Goal: Transaction & Acquisition: Purchase product/service

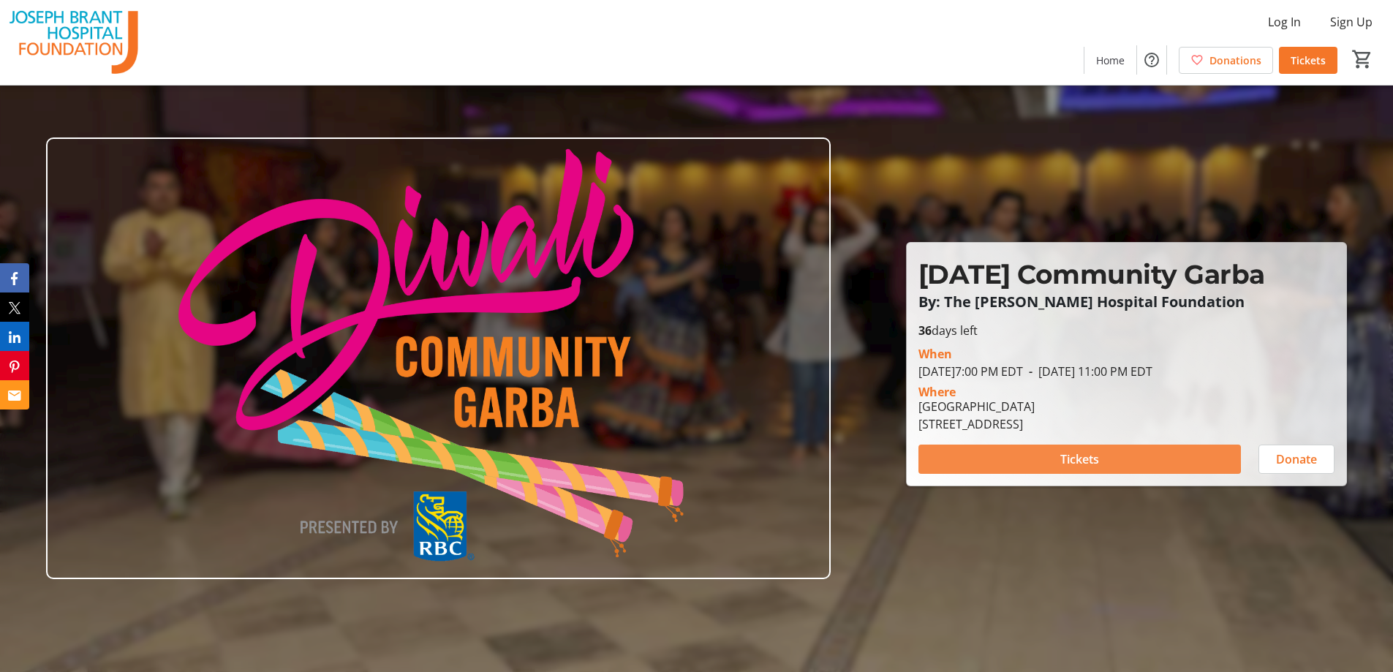
click at [1047, 456] on span at bounding box center [1080, 459] width 323 height 35
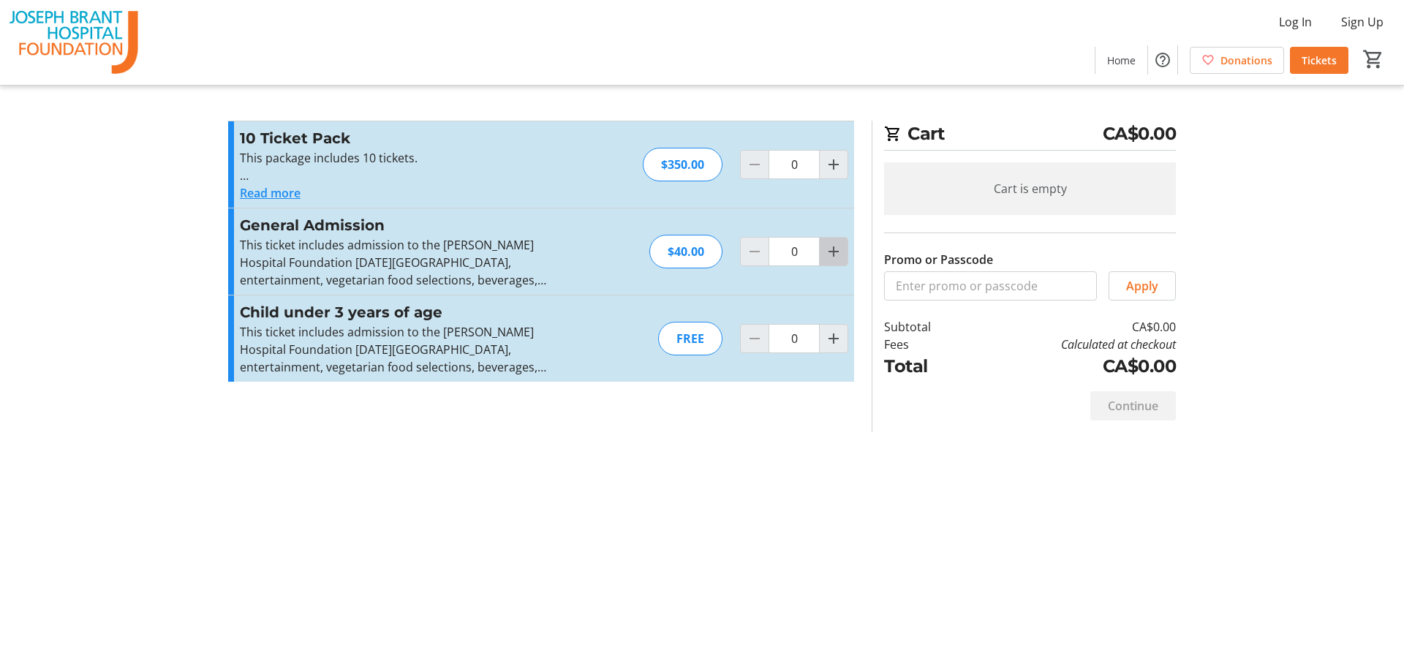
click at [834, 254] on mat-icon "Increment by one" at bounding box center [834, 252] width 18 height 18
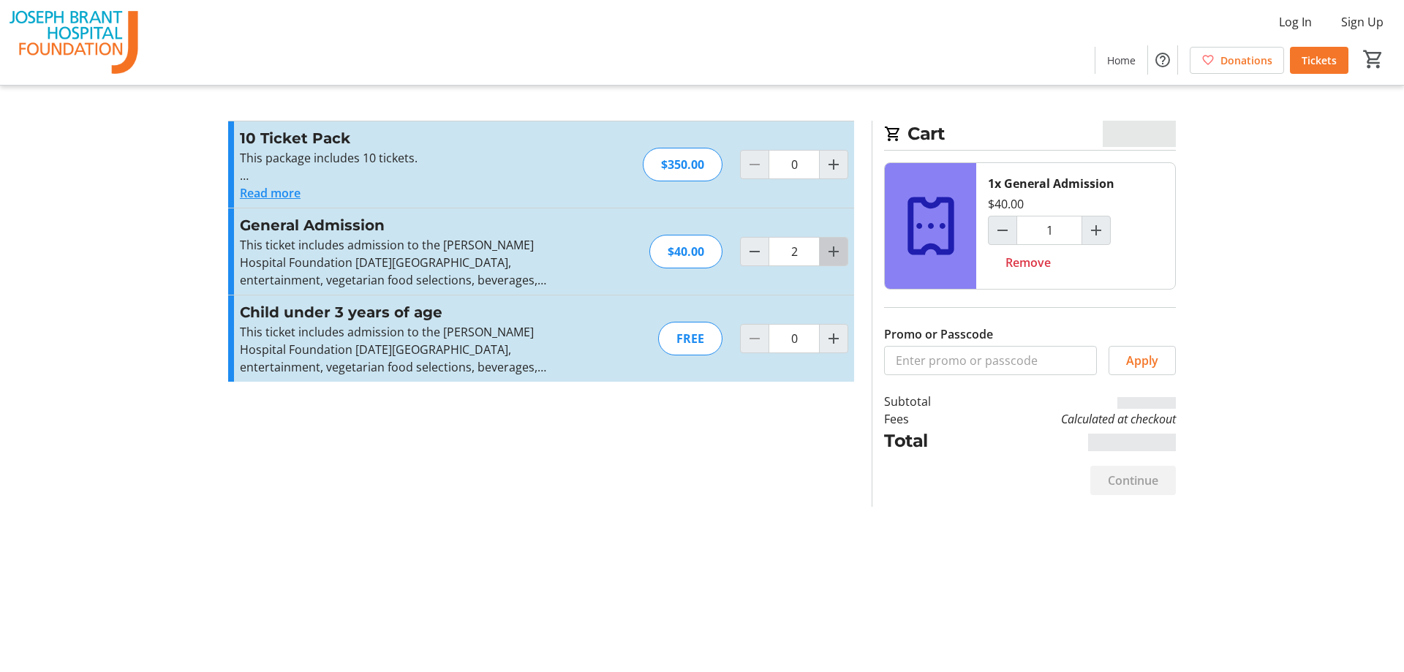
click at [834, 254] on mat-icon "Increment by one" at bounding box center [834, 252] width 18 height 18
type input "3"
type input "2"
click at [834, 254] on mat-icon "Increment by one" at bounding box center [834, 252] width 18 height 18
type input "4"
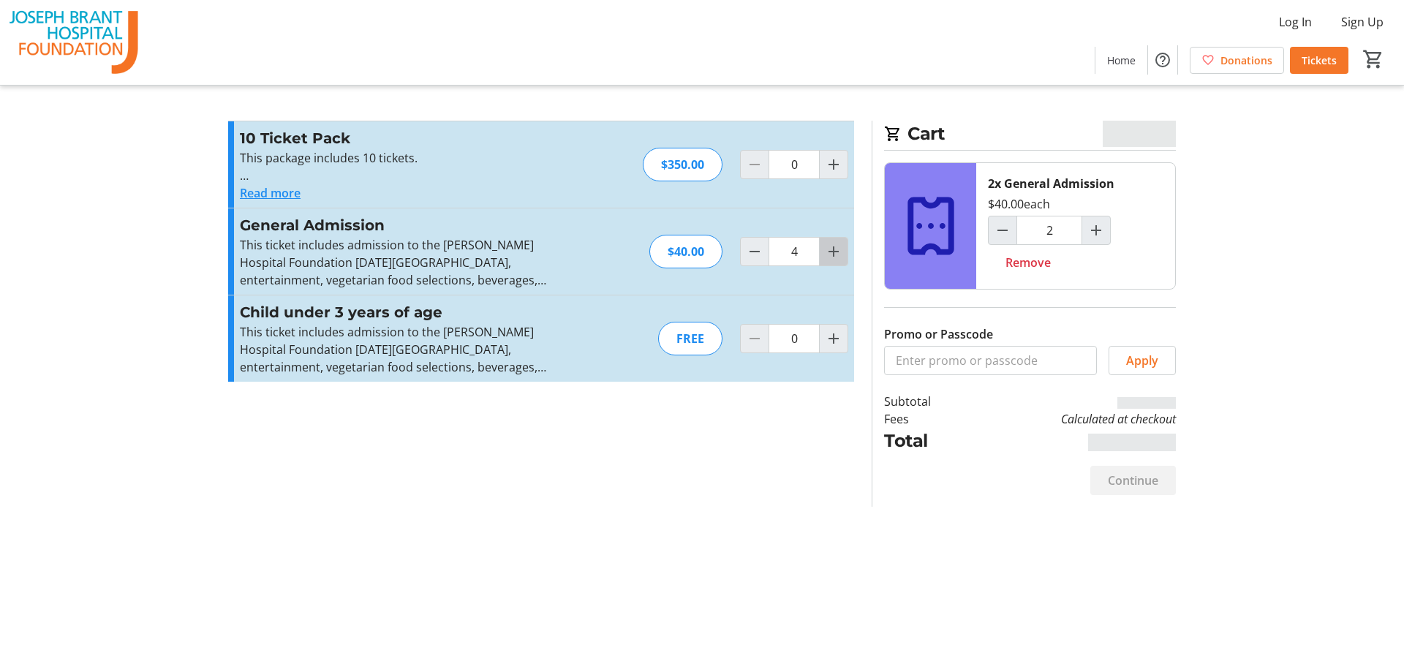
type input "3"
click at [834, 254] on mat-icon "Increment by one" at bounding box center [834, 252] width 18 height 18
type input "5"
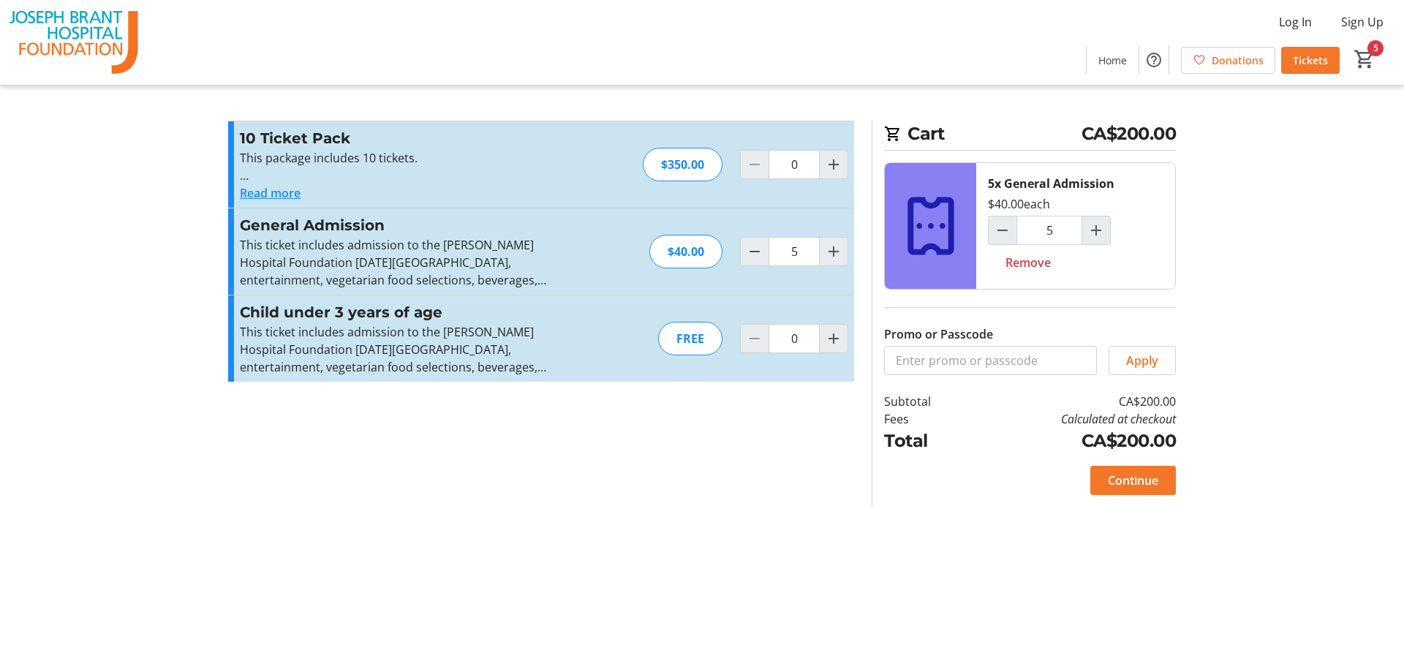
drag, startPoint x: 693, startPoint y: 423, endPoint x: 958, endPoint y: 460, distance: 267.3
click at [693, 423] on section "Promo or Passcode Apply 10 Ticket Pack This package includes 10 tickets. Each t…" at bounding box center [541, 314] width 644 height 386
click at [1130, 475] on span "Continue" at bounding box center [1133, 481] width 50 height 18
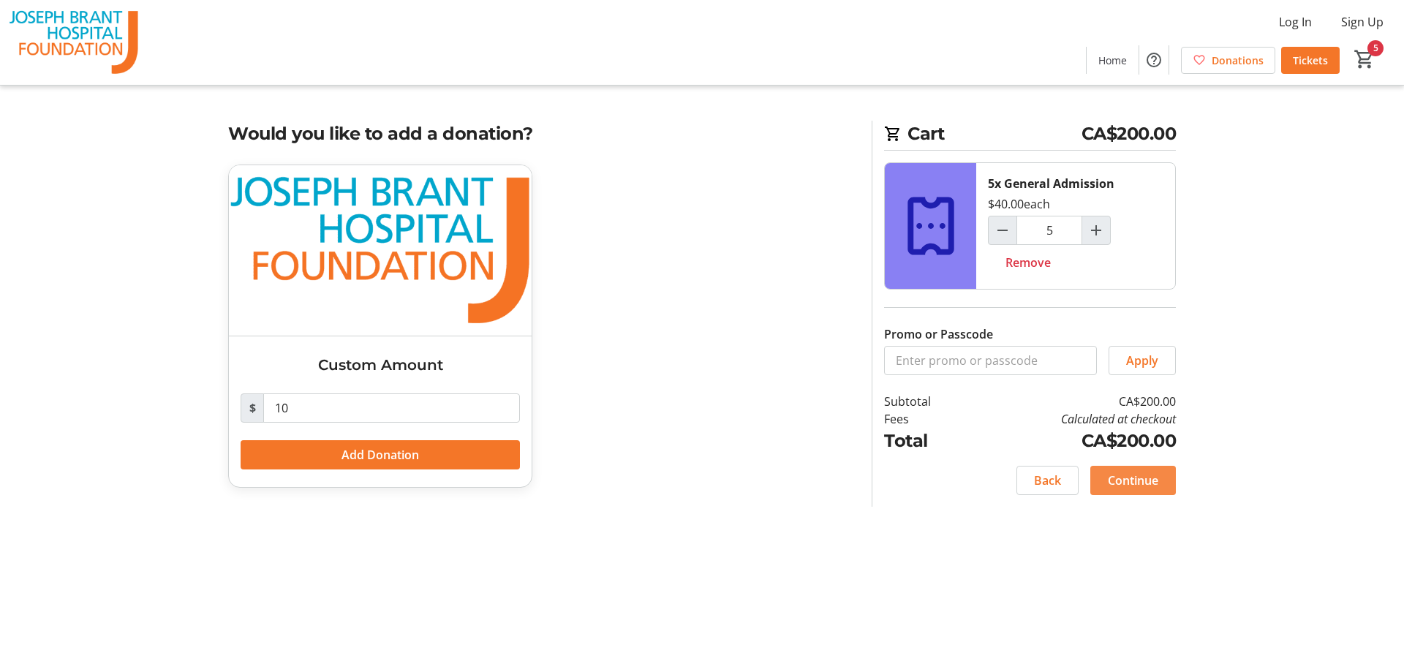
click at [1124, 478] on span "Continue" at bounding box center [1133, 481] width 50 height 18
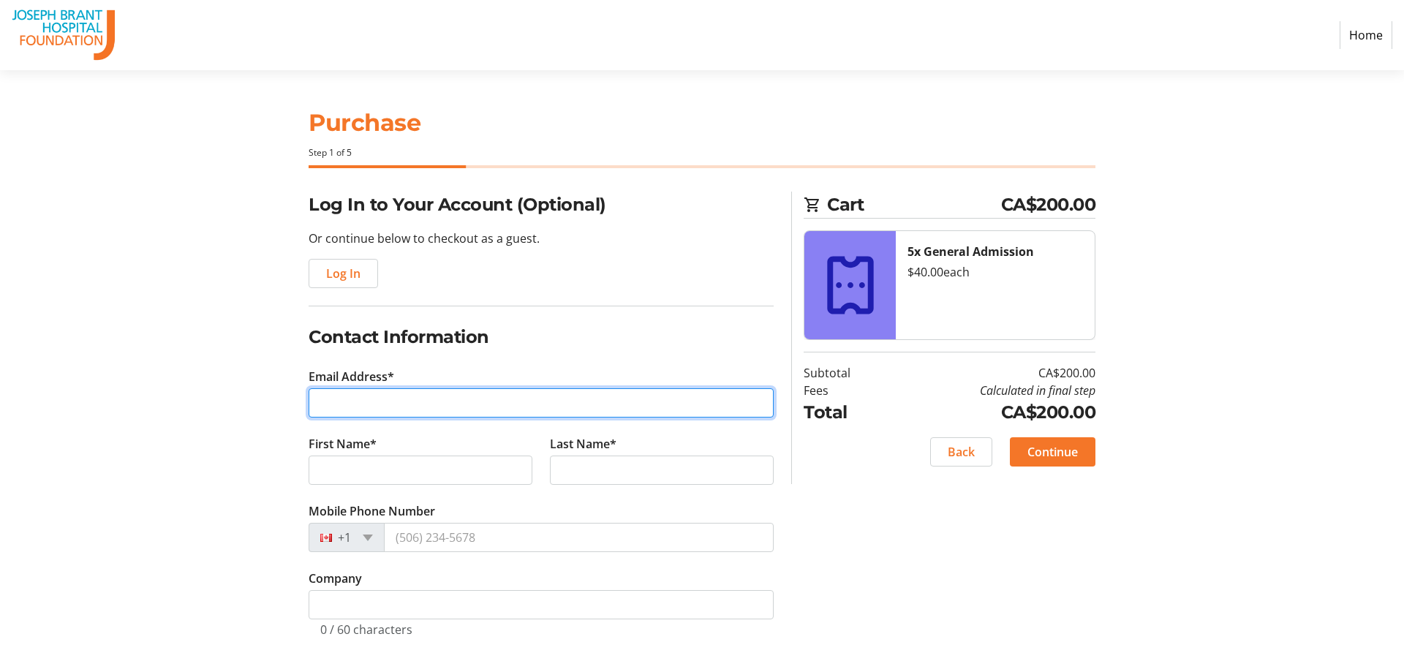
click at [379, 410] on input "Email Address*" at bounding box center [541, 402] width 465 height 29
type input "[EMAIL_ADDRESS][DOMAIN_NAME]"
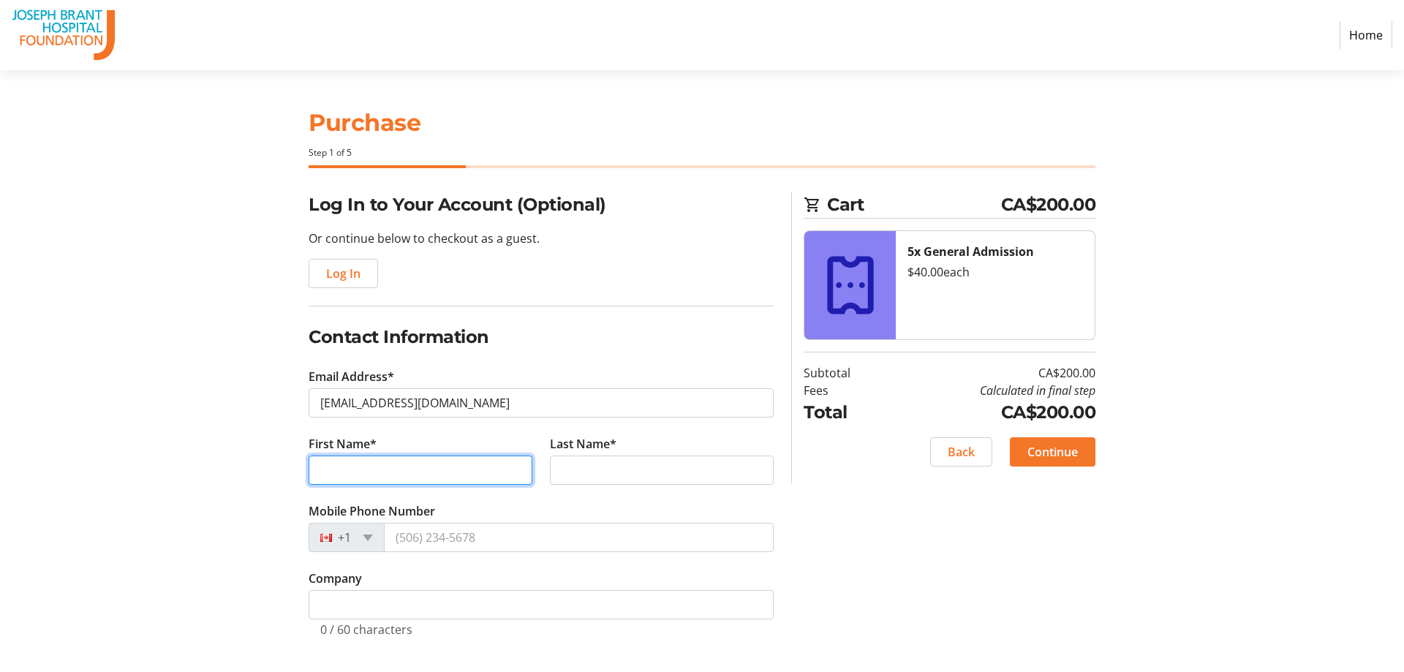
type input "[PERSON_NAME]"
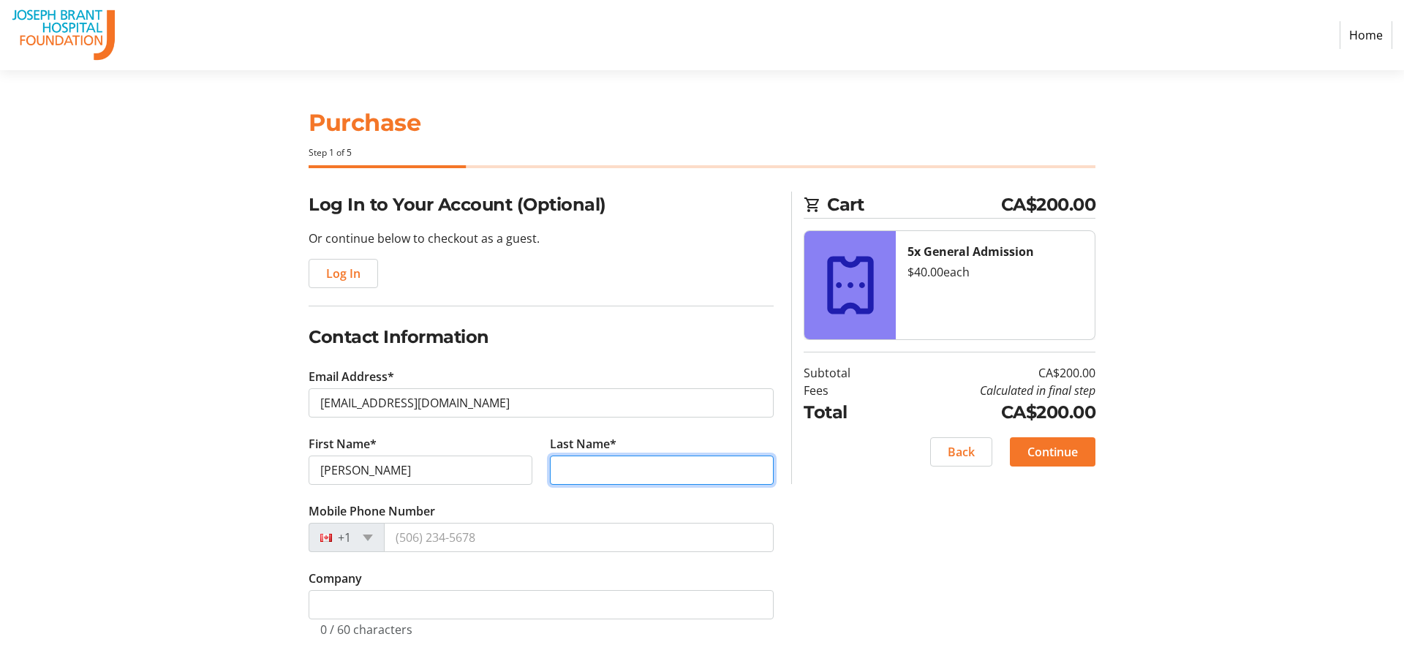
type input "Dixit"
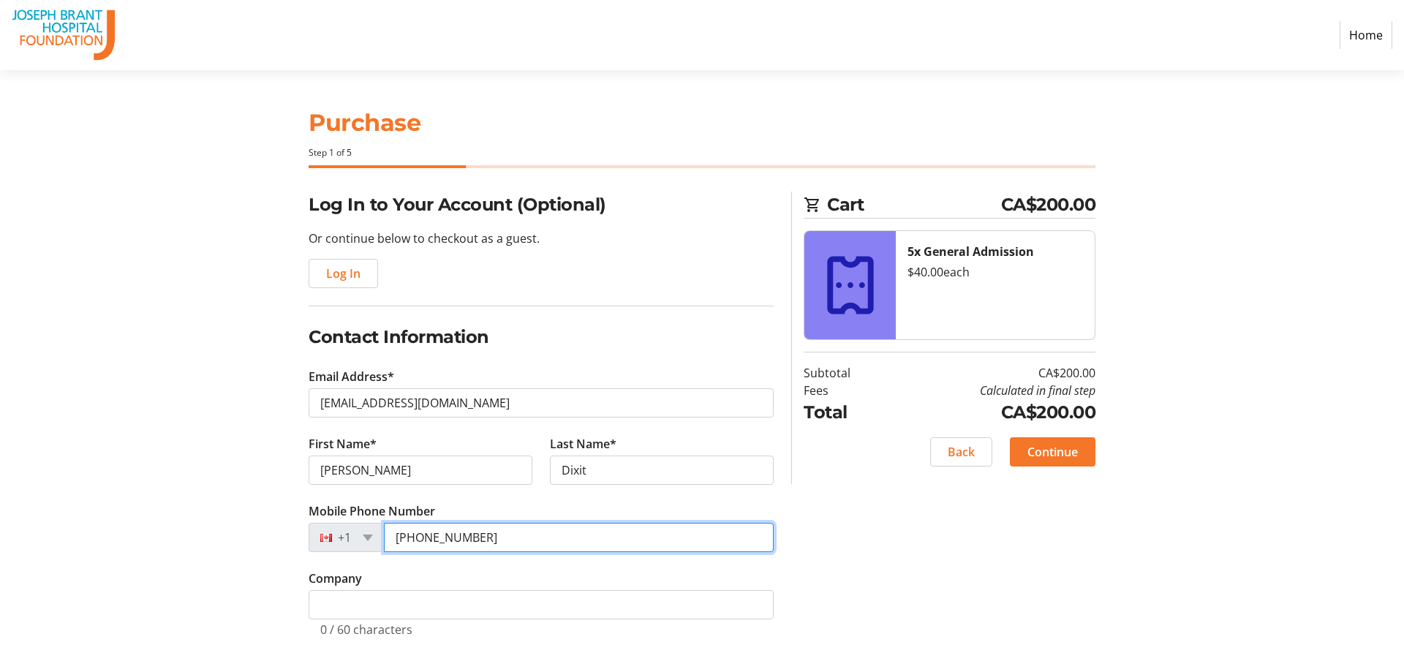
drag, startPoint x: 499, startPoint y: 534, endPoint x: 424, endPoint y: 534, distance: 75.3
click at [424, 534] on input "[PHONE_NUMBER]" at bounding box center [579, 537] width 390 height 29
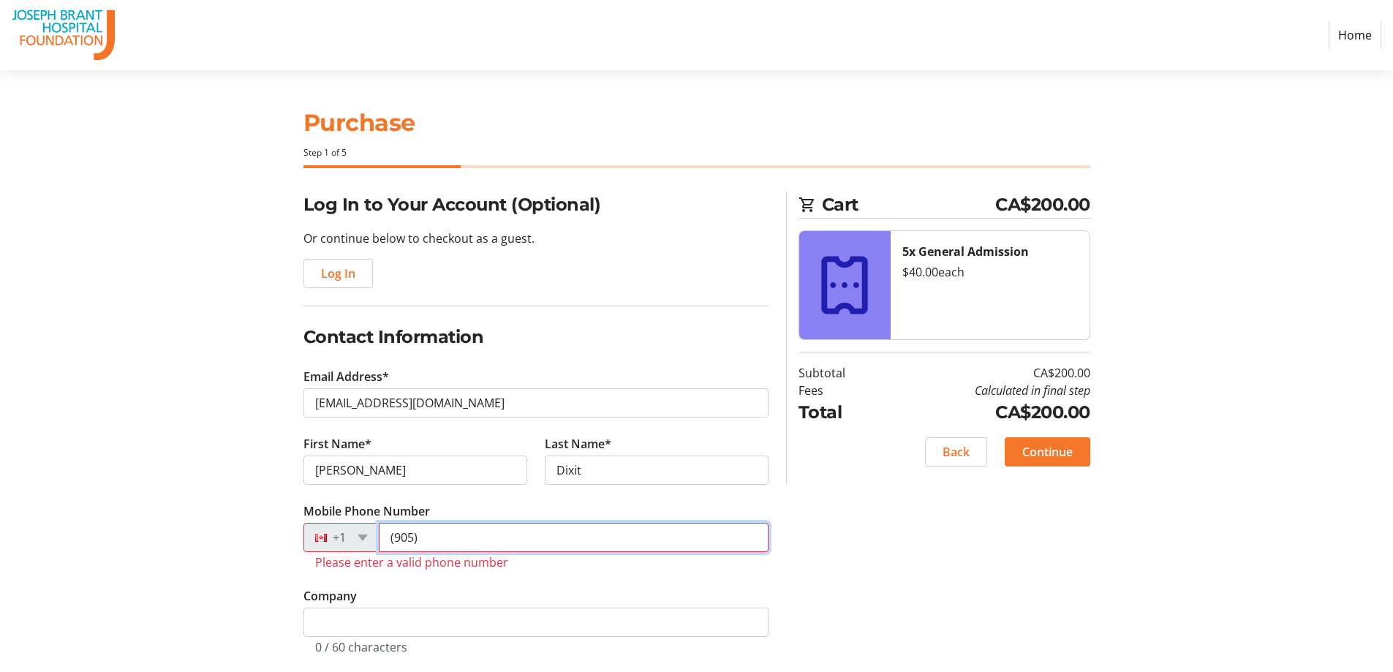
click at [440, 537] on input "(905)" at bounding box center [574, 537] width 390 height 29
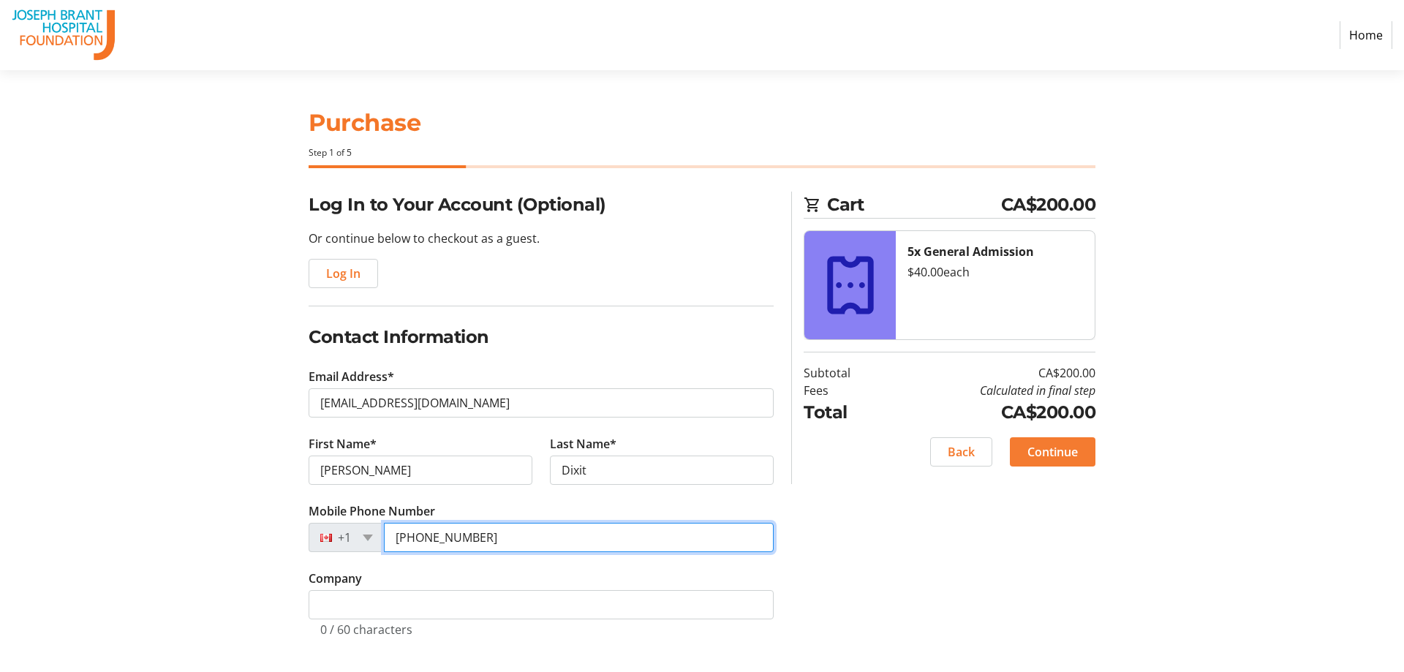
type input "[PHONE_NUMBER]"
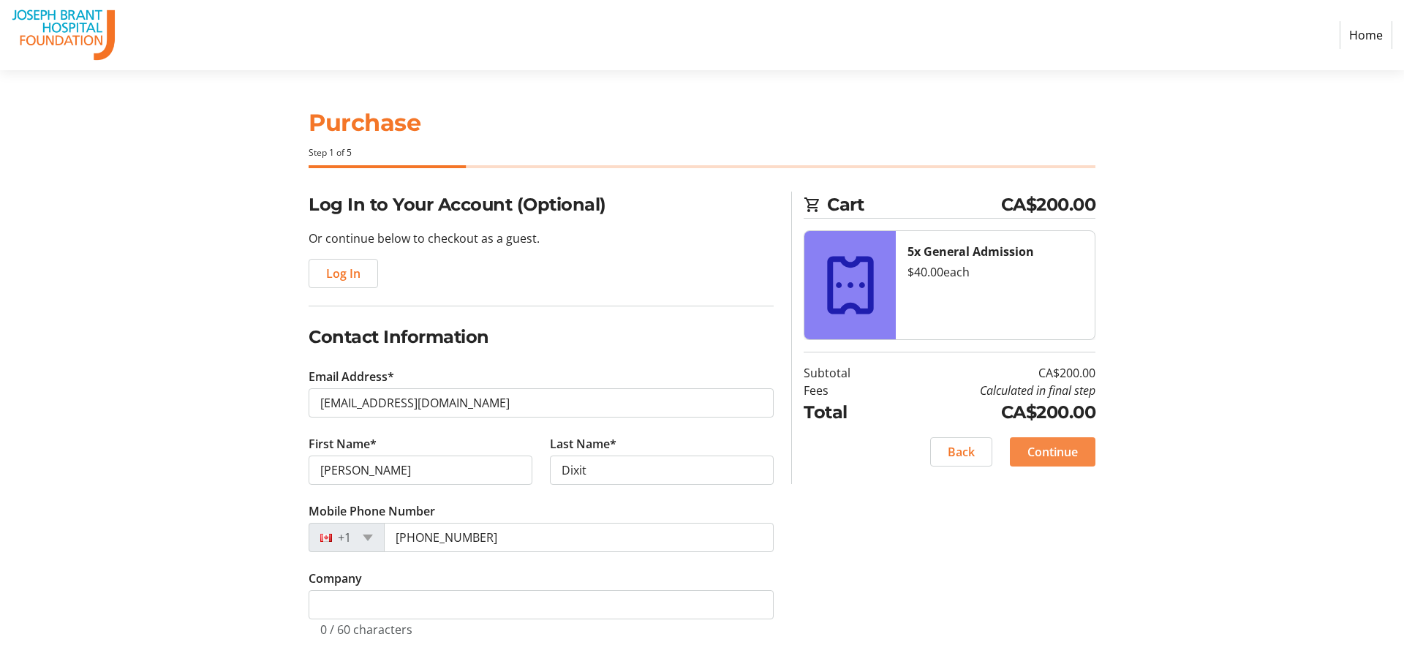
click at [1065, 448] on span "Continue" at bounding box center [1052, 452] width 50 height 18
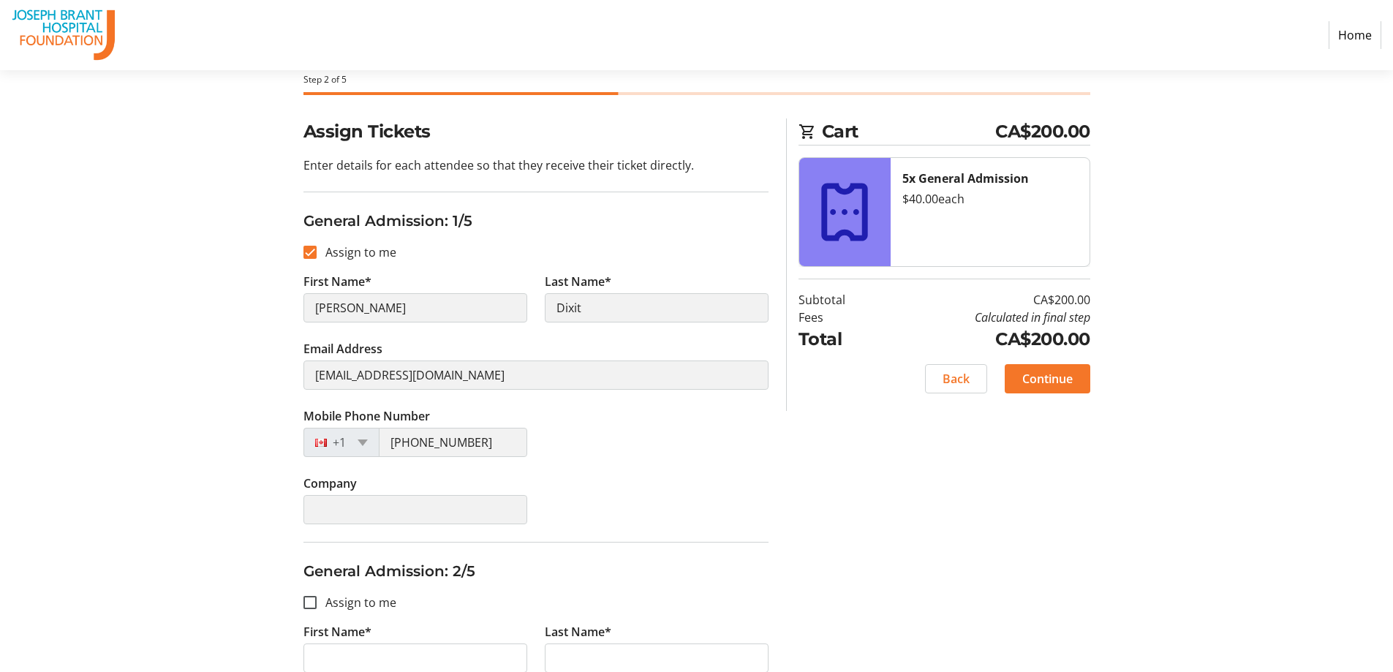
scroll to position [146, 0]
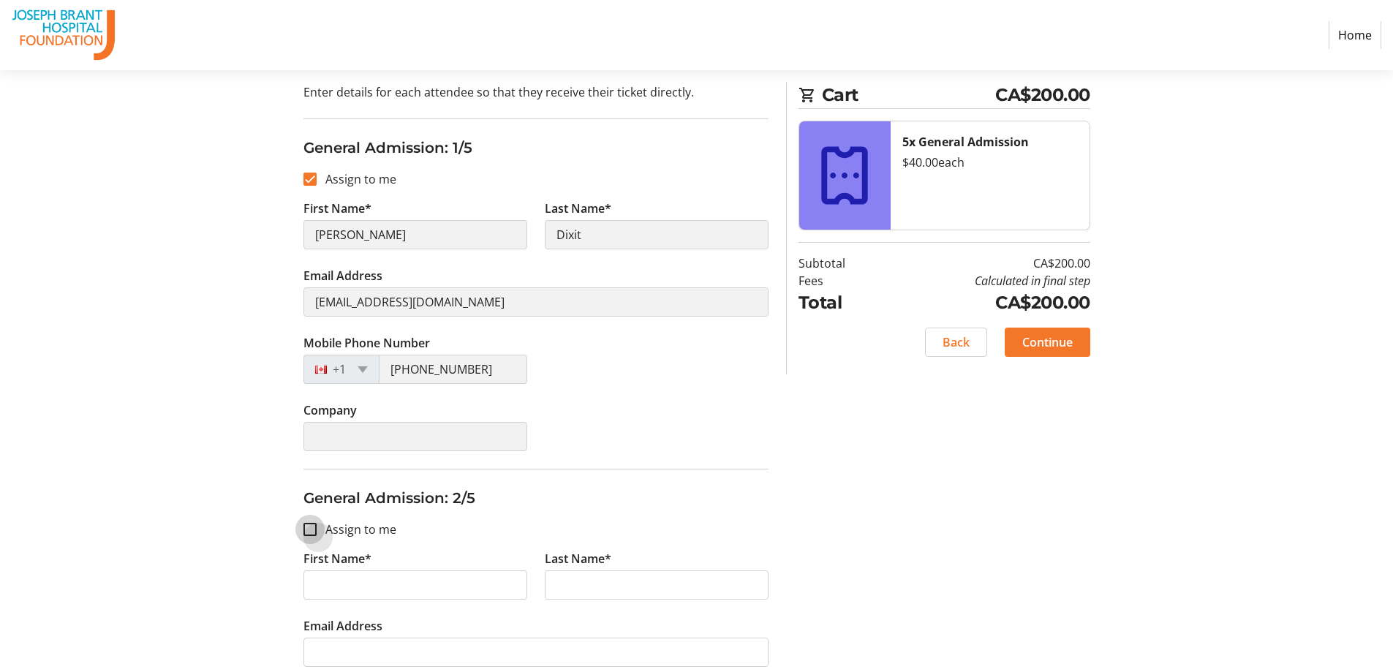
click at [314, 527] on input "Assign to me" at bounding box center [309, 529] width 13 height 13
checkbox input "true"
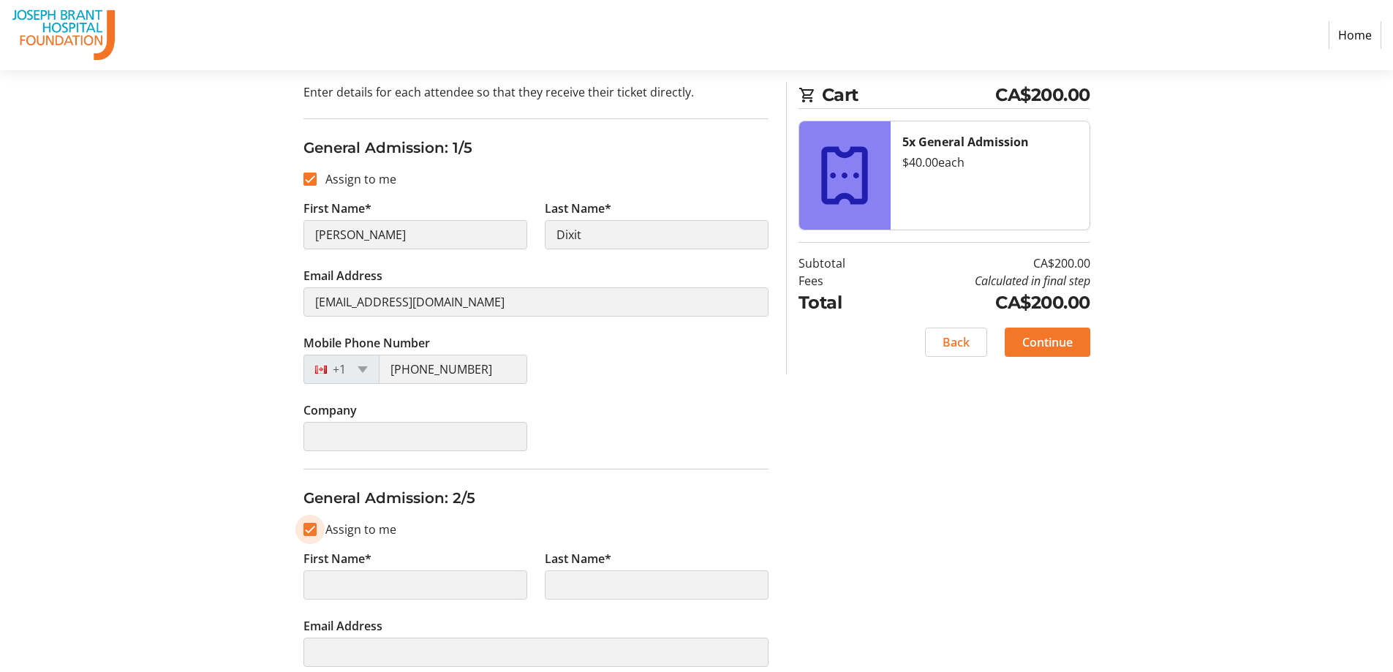
type input "[PERSON_NAME]"
type input "Dixit"
type input "[EMAIL_ADDRESS][DOMAIN_NAME]"
type input "[PHONE_NUMBER]"
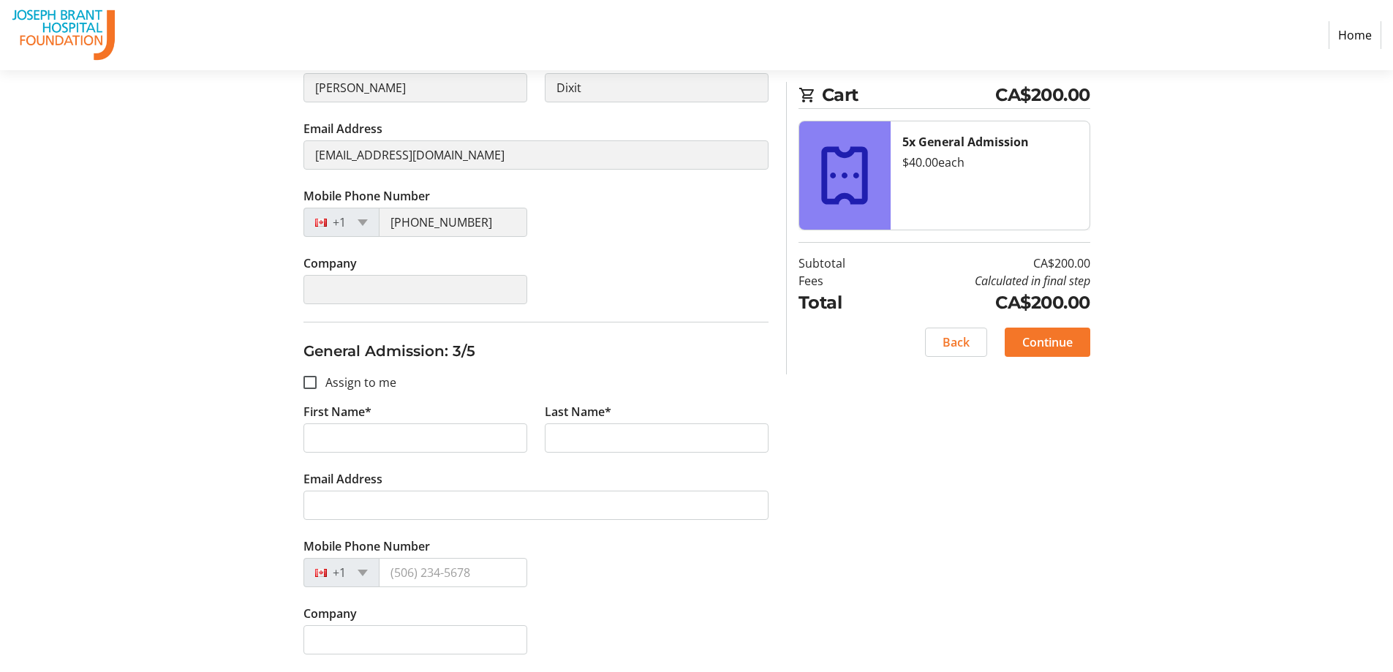
scroll to position [658, 0]
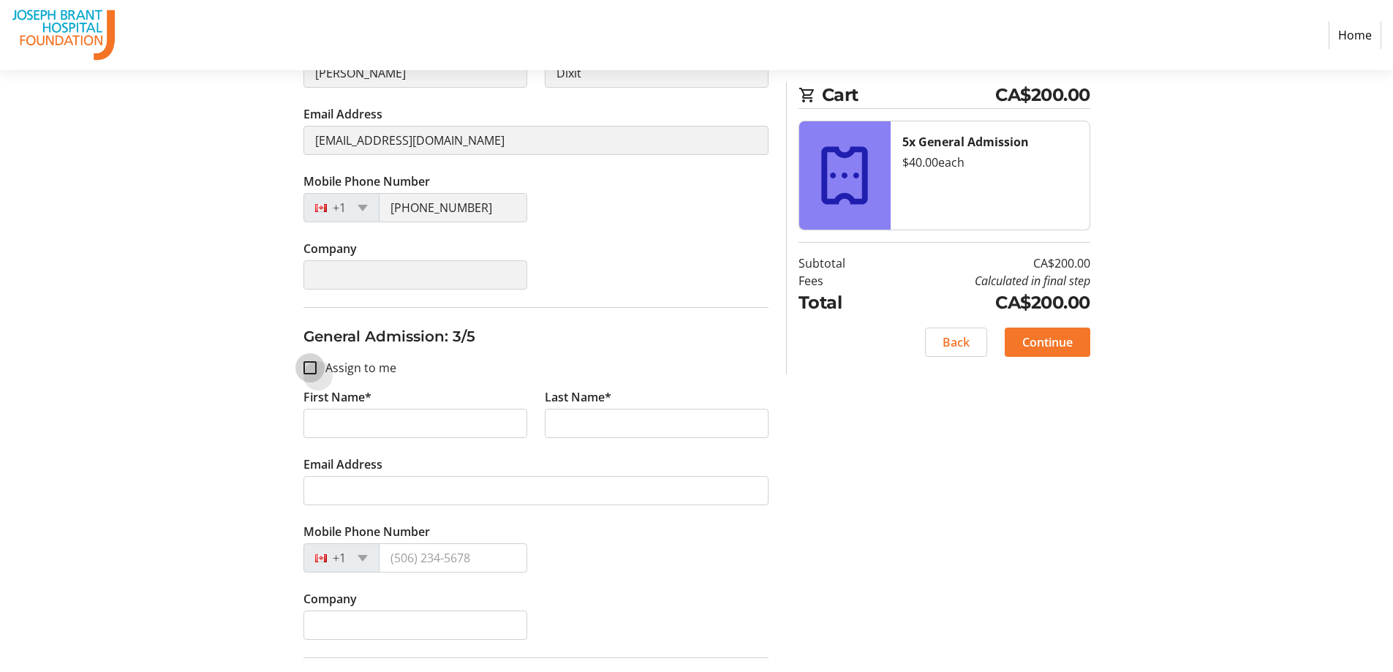
click at [312, 371] on input "Assign to me" at bounding box center [309, 367] width 13 height 13
checkbox input "true"
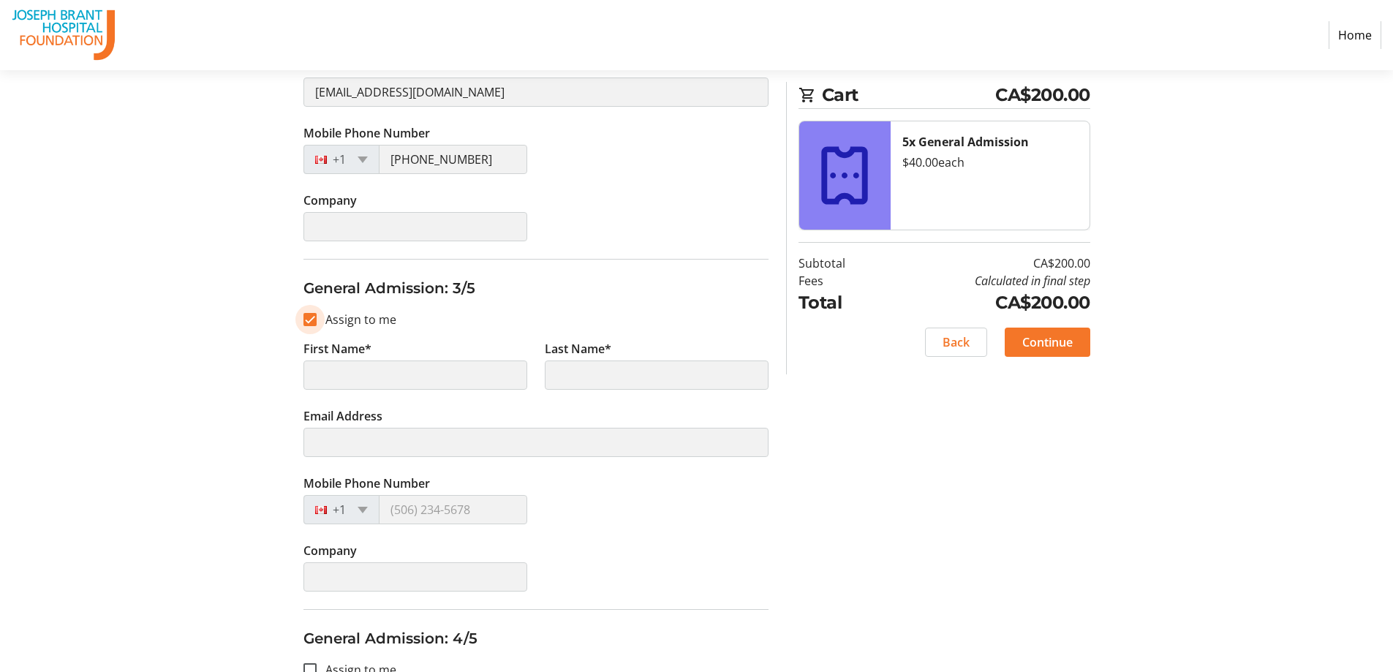
type input "[PERSON_NAME]"
type input "Dixit"
type input "[EMAIL_ADDRESS][DOMAIN_NAME]"
type input "[PHONE_NUMBER]"
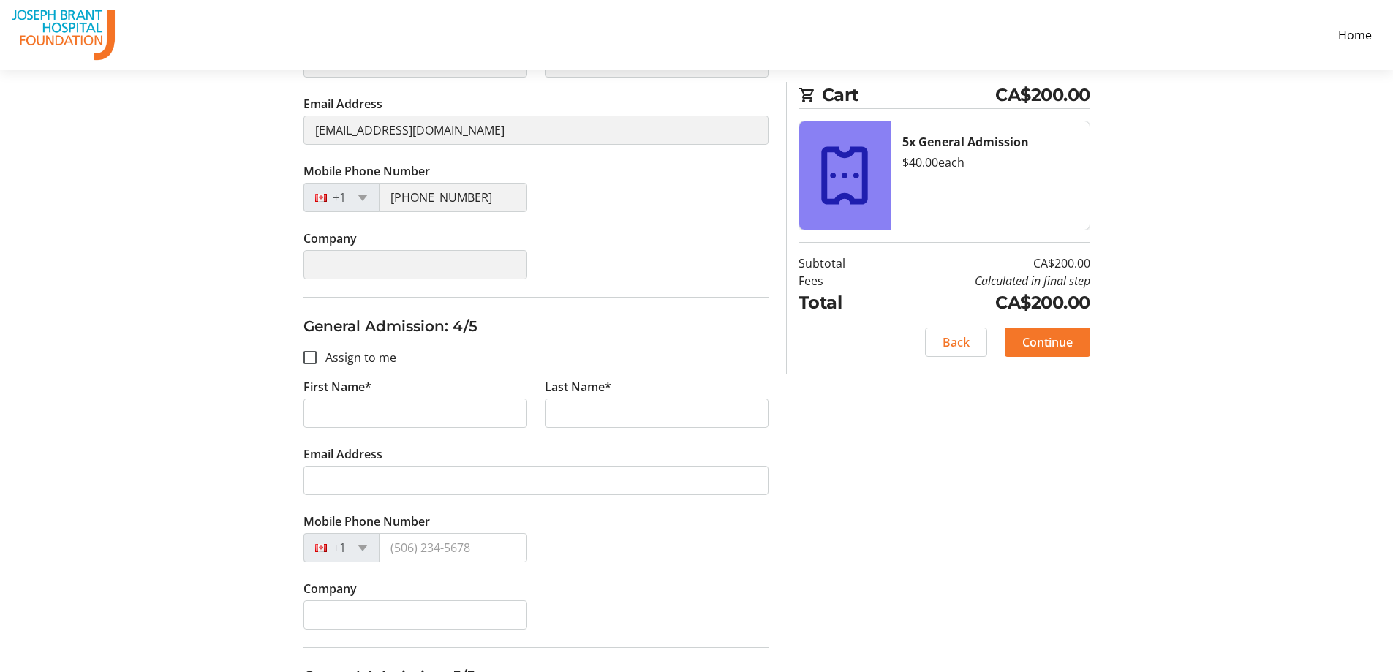
scroll to position [1024, 0]
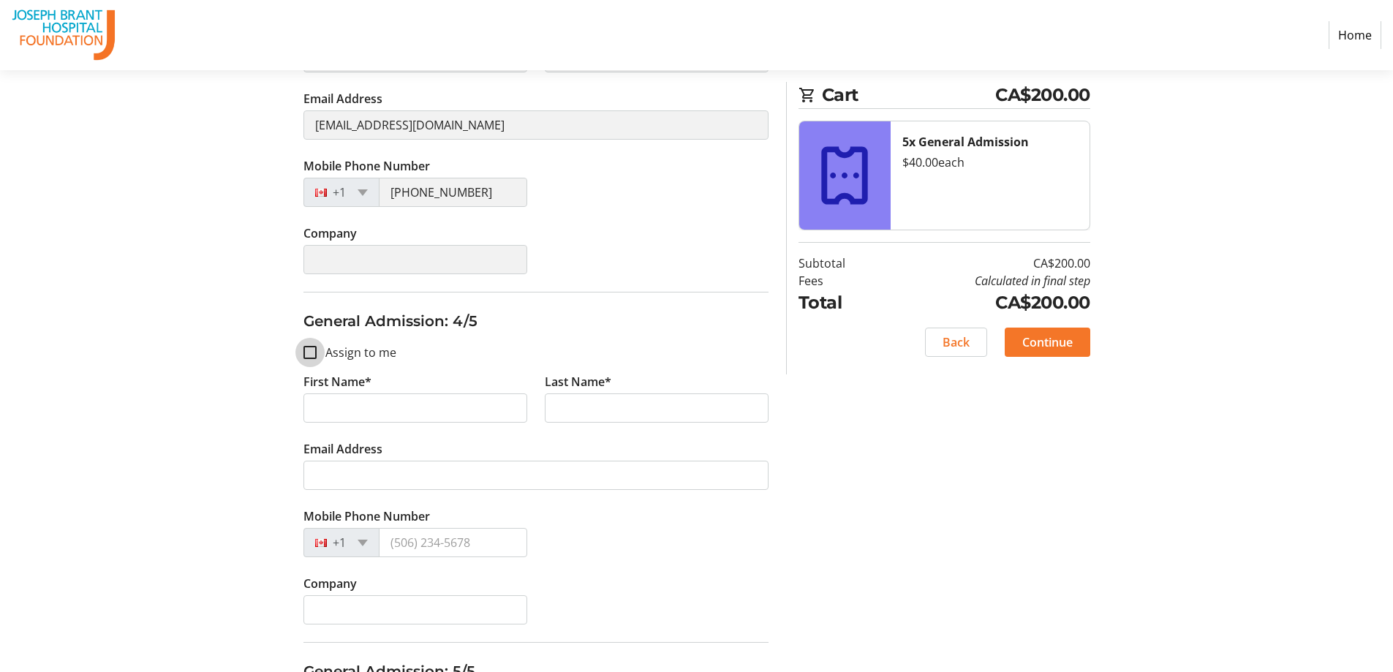
click at [314, 352] on input "Assign to me" at bounding box center [309, 352] width 13 height 13
checkbox input "true"
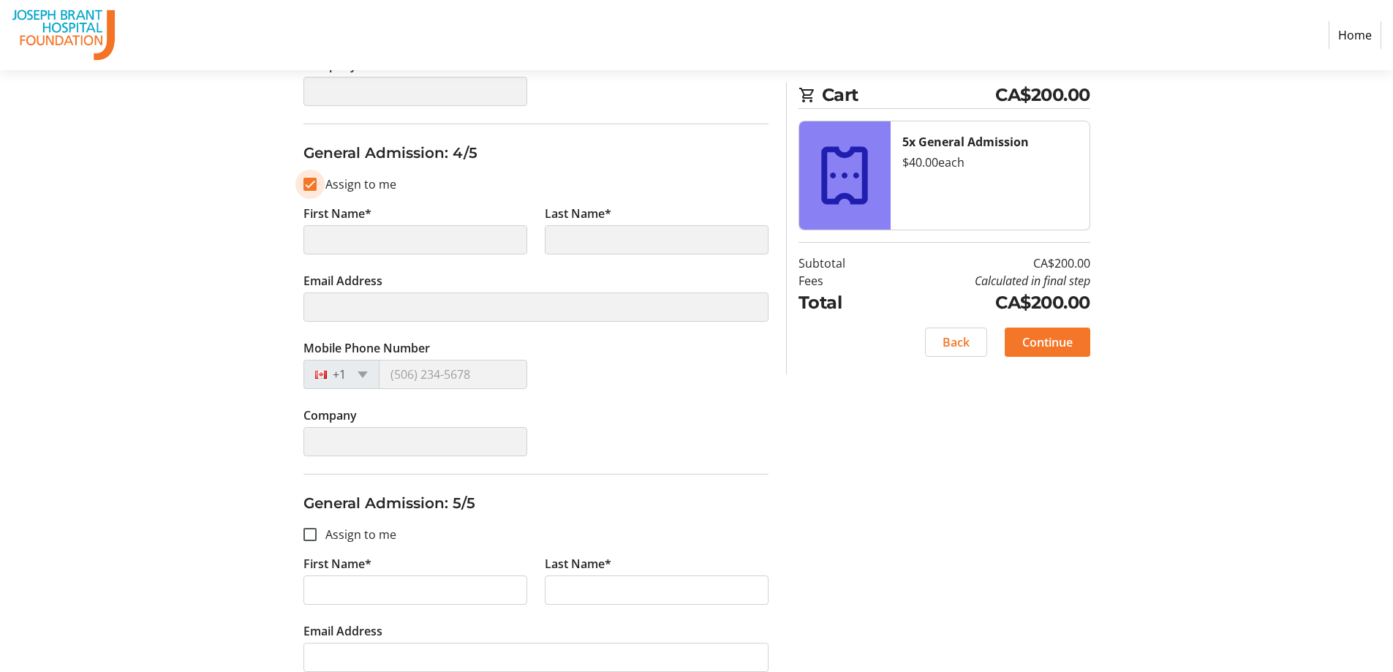
scroll to position [1243, 0]
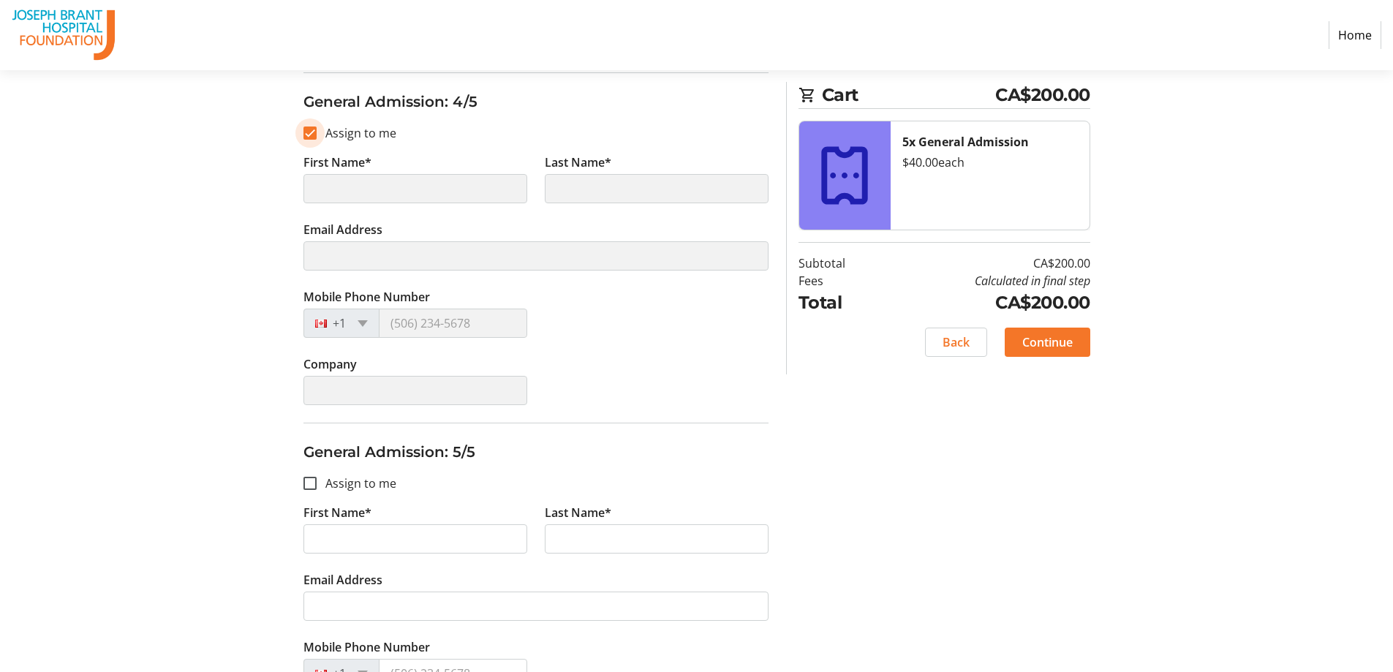
type input "[PERSON_NAME]"
type input "Dixit"
type input "[EMAIL_ADDRESS][DOMAIN_NAME]"
type input "[PHONE_NUMBER]"
click at [311, 480] on input "Assign to me" at bounding box center [309, 483] width 13 height 13
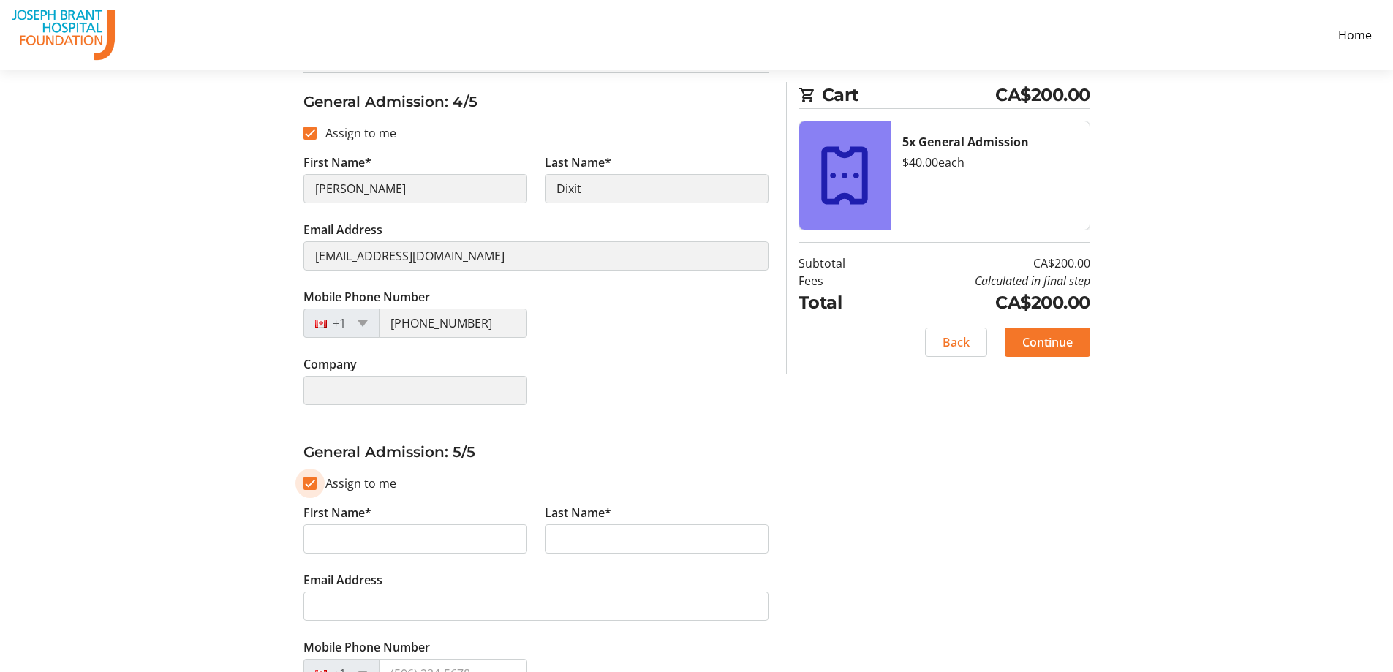
checkbox input "true"
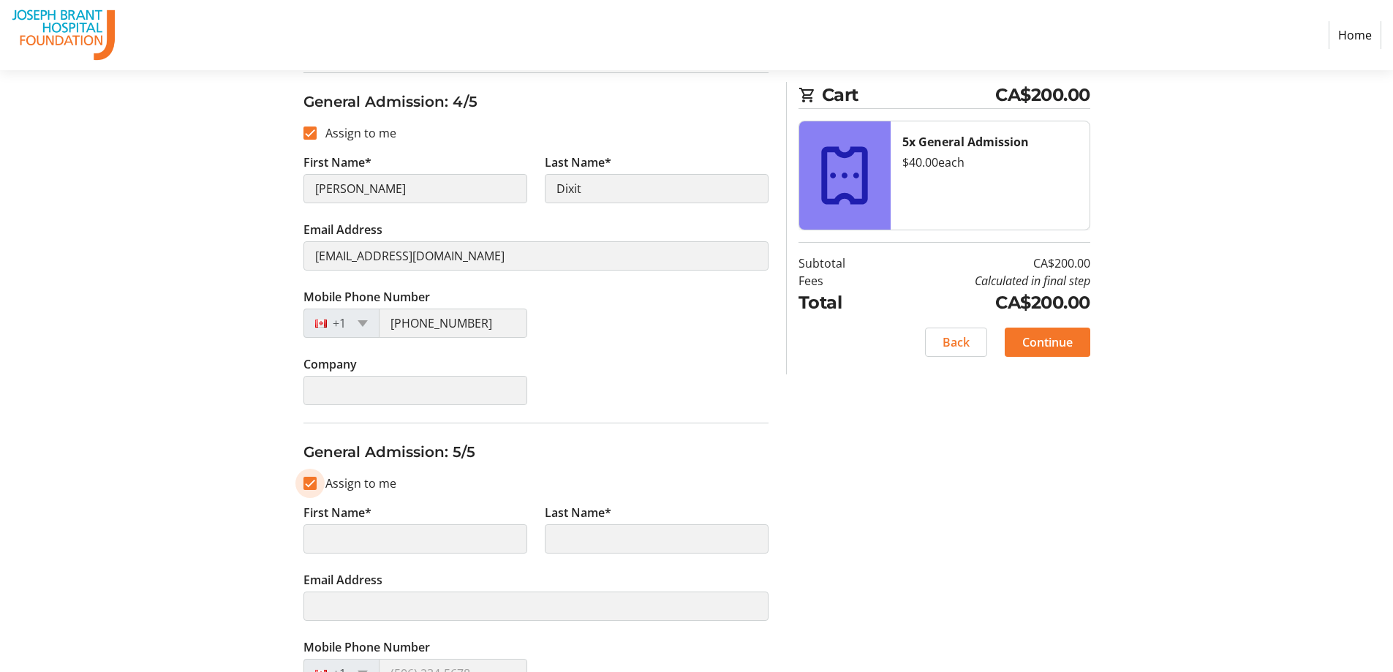
type input "[PERSON_NAME]"
type input "Dixit"
type input "[EMAIL_ADDRESS][DOMAIN_NAME]"
type input "[PHONE_NUMBER]"
click at [305, 483] on input "Assign to me" at bounding box center [309, 483] width 13 height 13
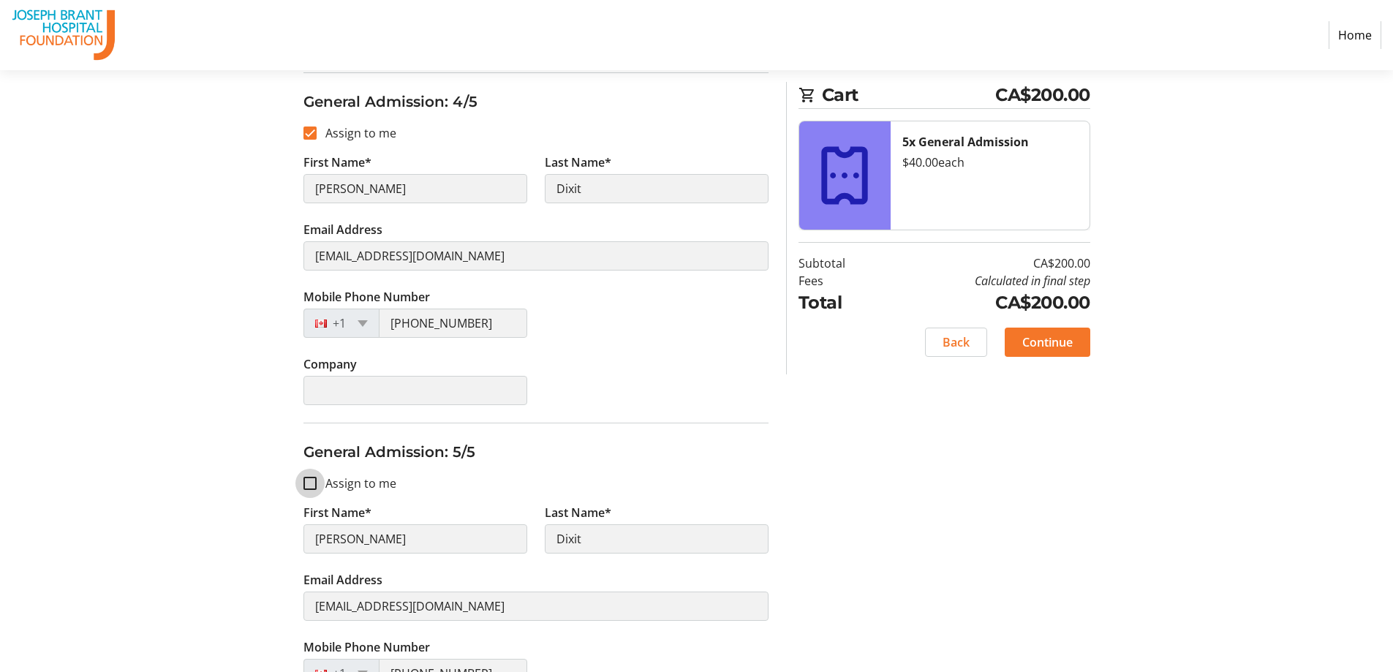
checkbox input "false"
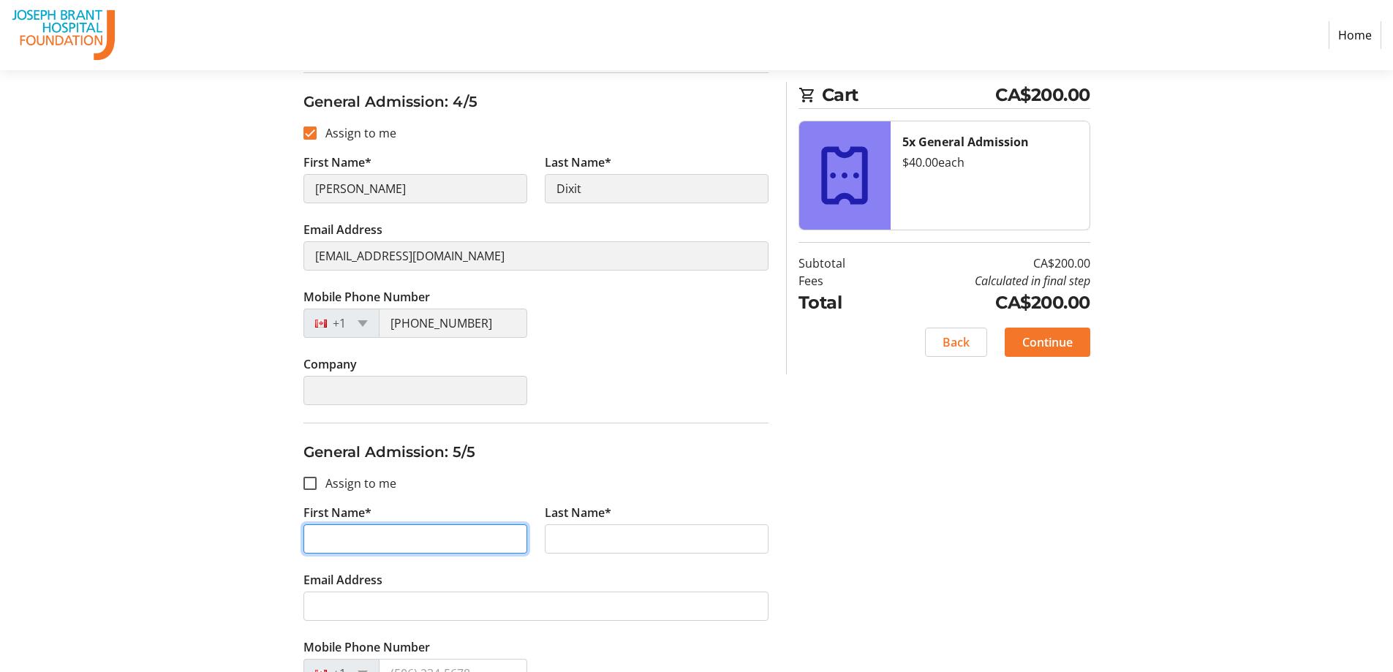
click at [380, 540] on input "First Name*" at bounding box center [415, 538] width 224 height 29
type input "[PERSON_NAME]"
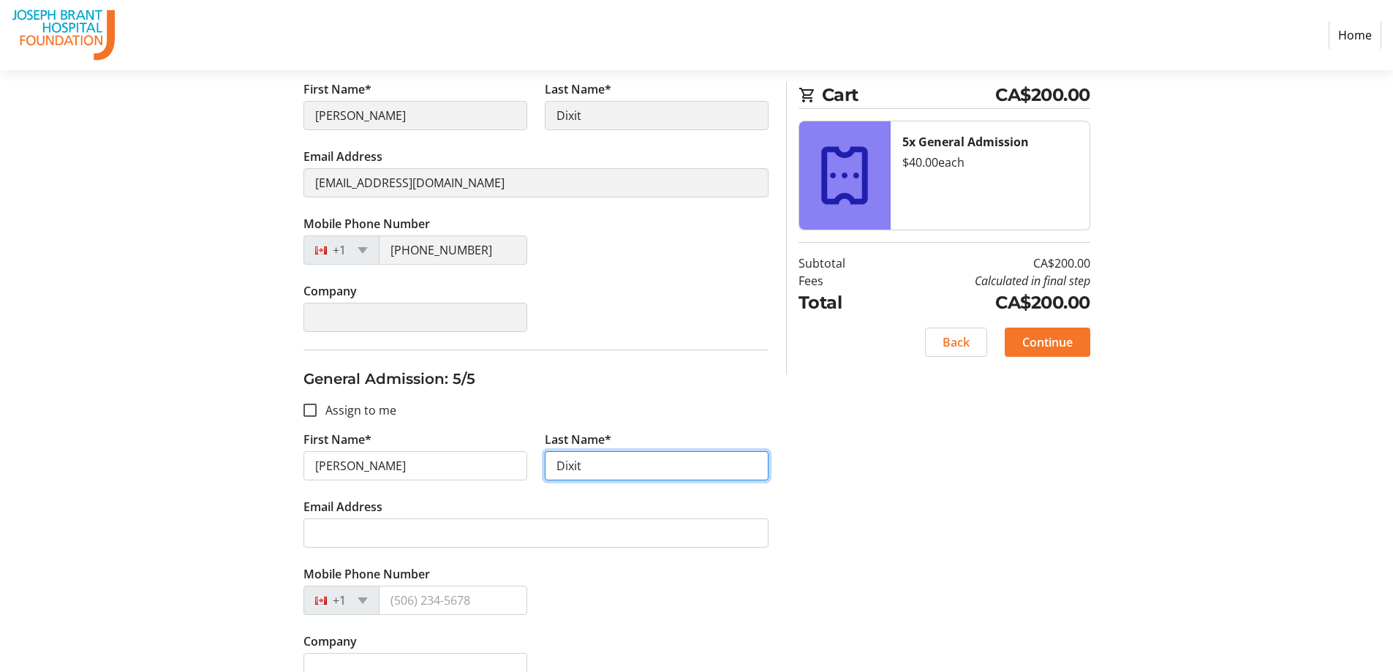
scroll to position [1344, 0]
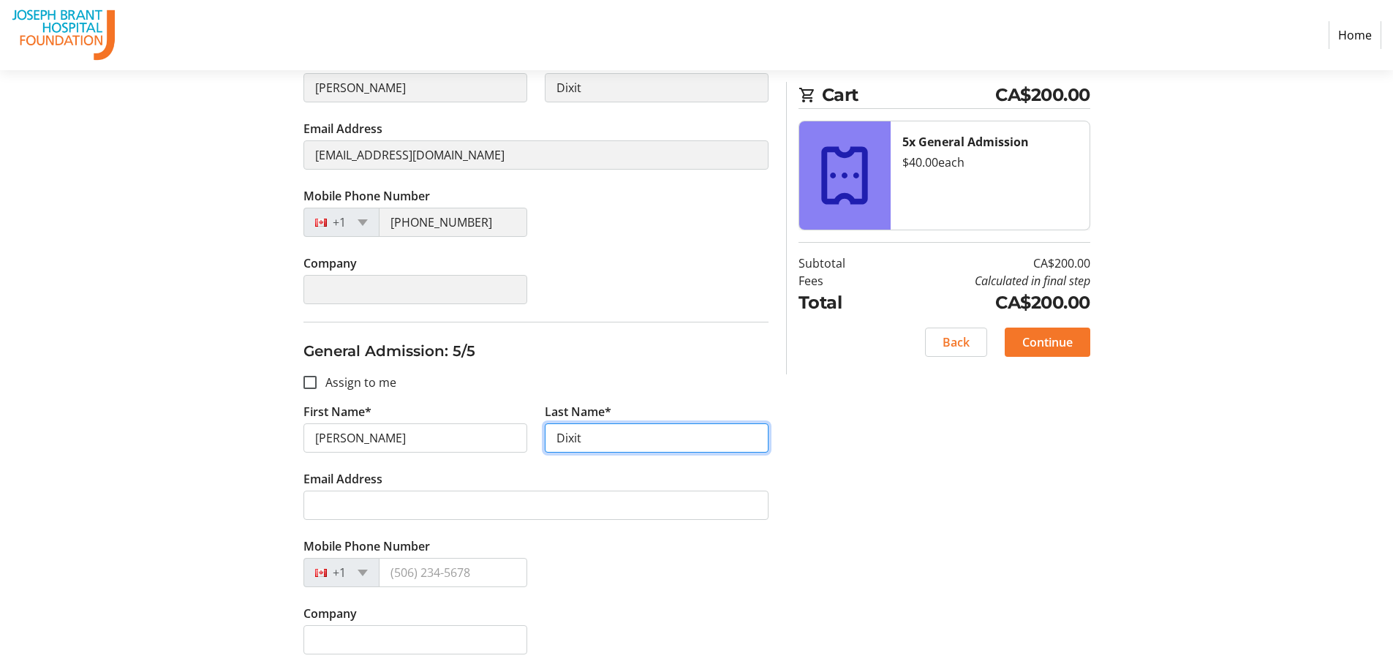
type input "Dixit"
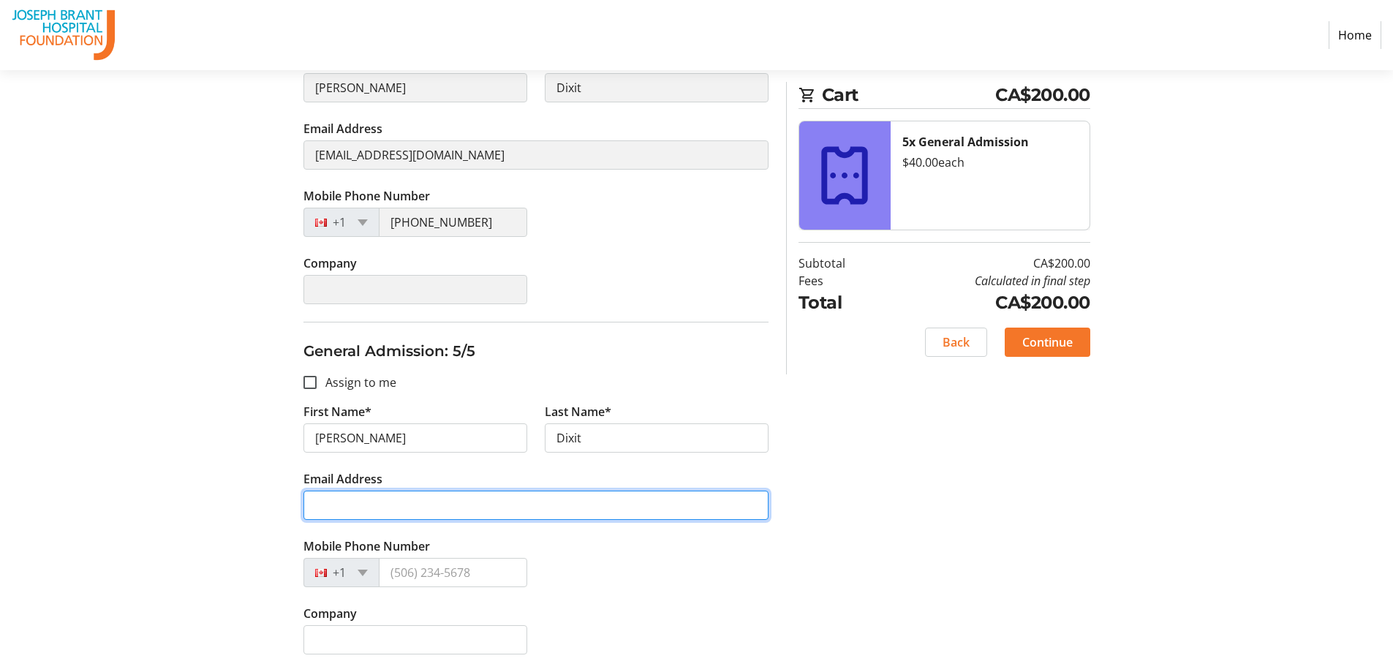
click at [370, 502] on input "Email Address" at bounding box center [535, 505] width 465 height 29
paste input "[EMAIL_ADDRESS][DOMAIN_NAME]"
type input "[EMAIL_ADDRESS][DOMAIN_NAME]"
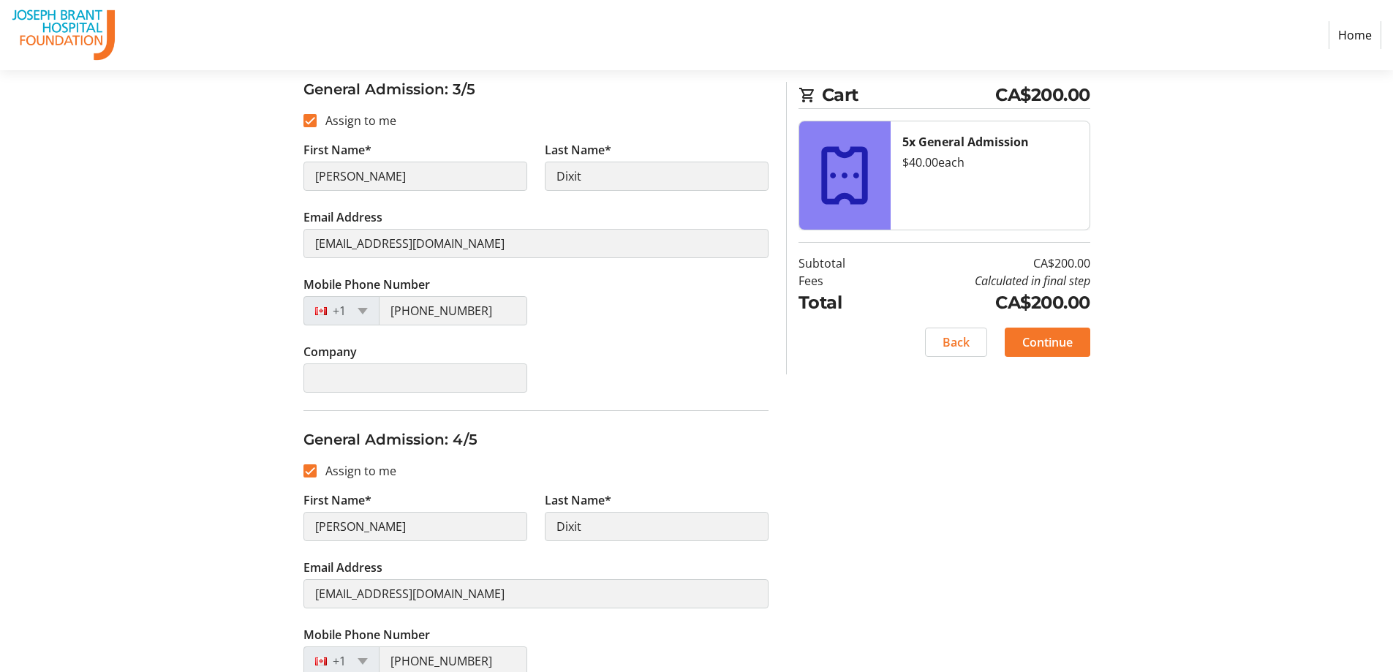
scroll to position [467, 0]
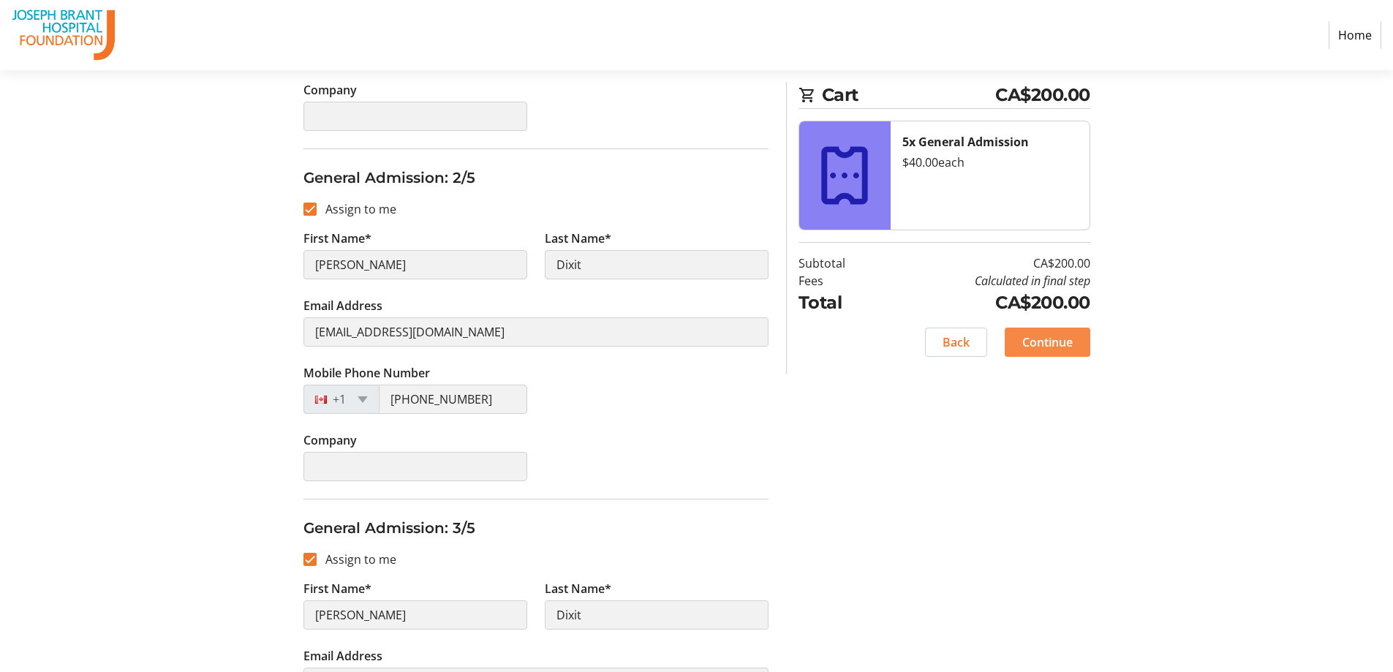
click at [1046, 340] on span "Continue" at bounding box center [1047, 342] width 50 height 18
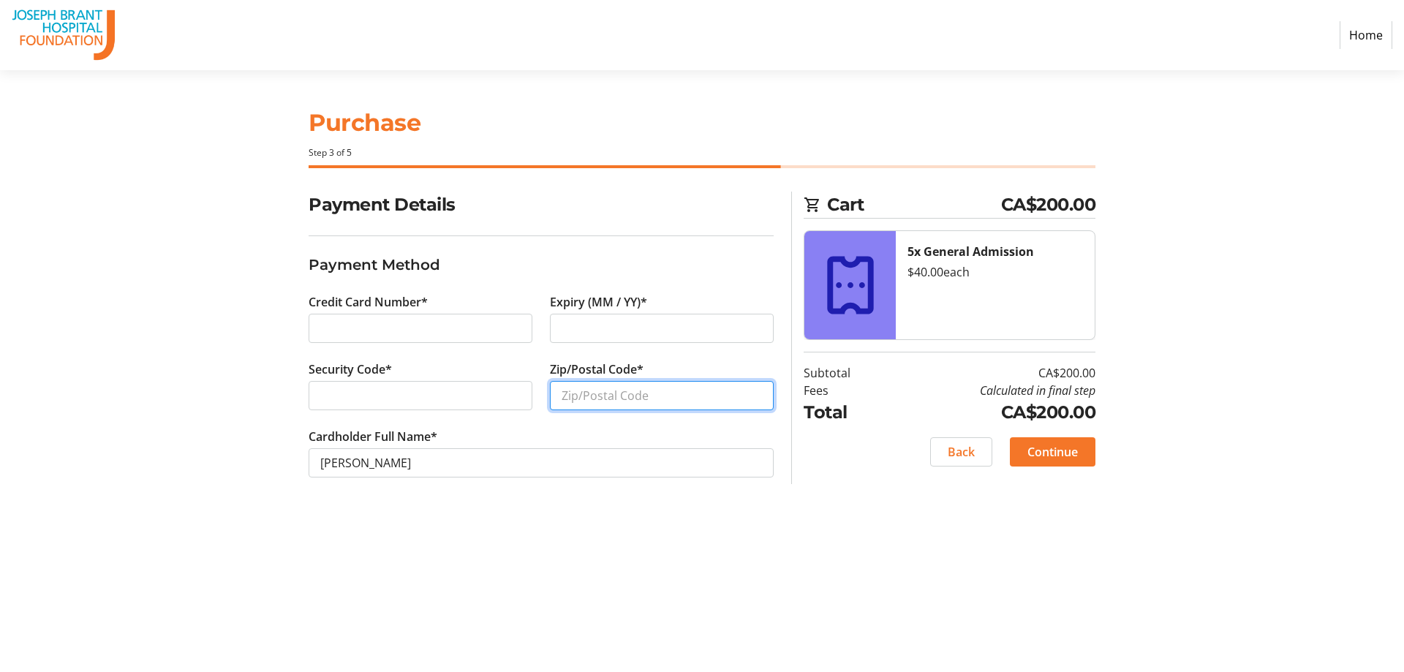
click at [624, 407] on input "Zip/Postal Code*" at bounding box center [662, 395] width 224 height 29
type input "L7P4V1"
click at [571, 512] on section "Payment Details Payment Method Credit Card Number* Expiry (MM / YY)* Security C…" at bounding box center [541, 352] width 465 height 321
click at [1055, 449] on span "Continue" at bounding box center [1052, 452] width 50 height 18
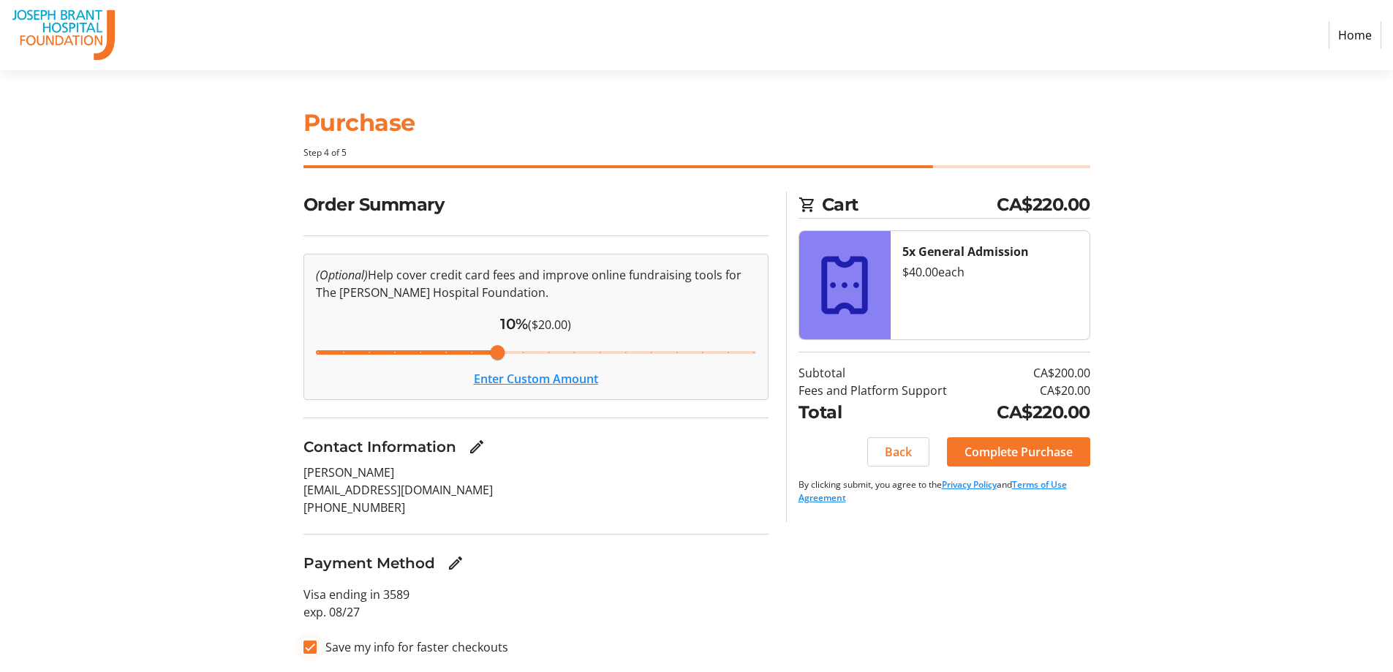
drag, startPoint x: 981, startPoint y: 453, endPoint x: 313, endPoint y: 658, distance: 699.1
click at [338, 660] on div "Order Summary (Optional) Help cover credit card fees and improve online fundrai…" at bounding box center [696, 433] width 965 height 482
click at [312, 649] on input "Save my info for faster checkouts" at bounding box center [309, 647] width 13 height 13
checkbox input "false"
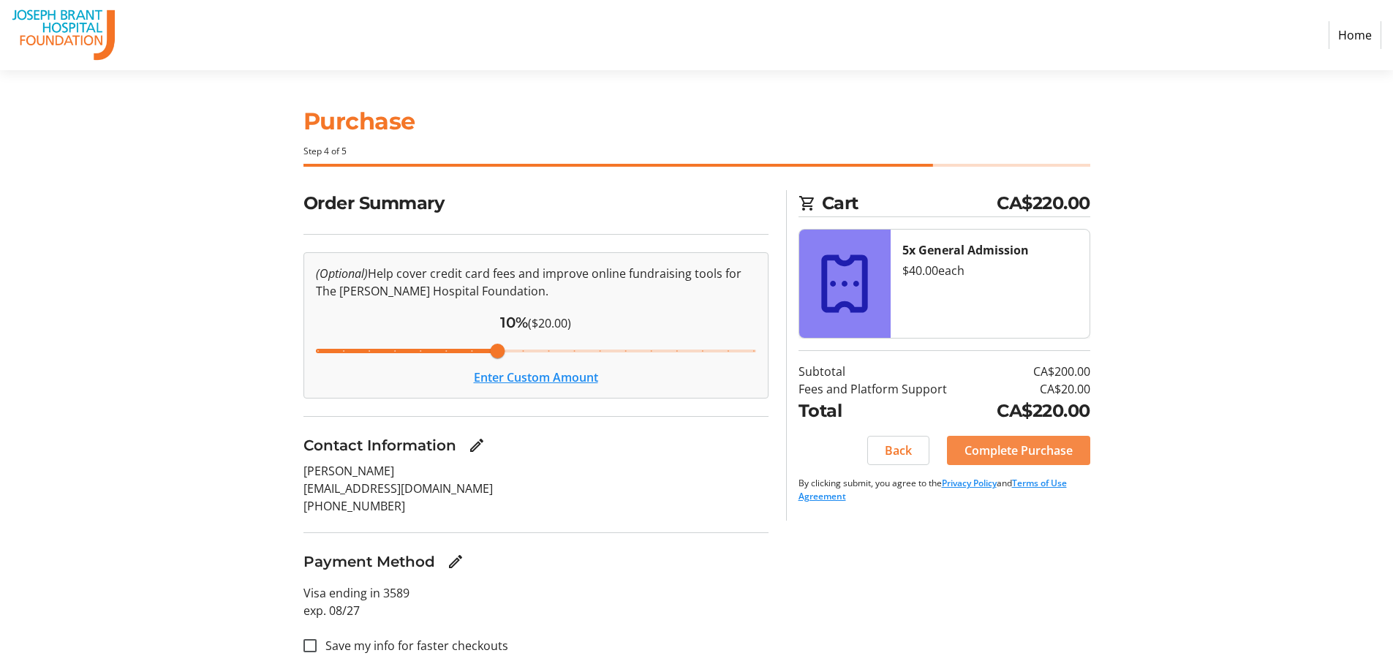
click at [1035, 453] on span "Complete Purchase" at bounding box center [1019, 451] width 108 height 18
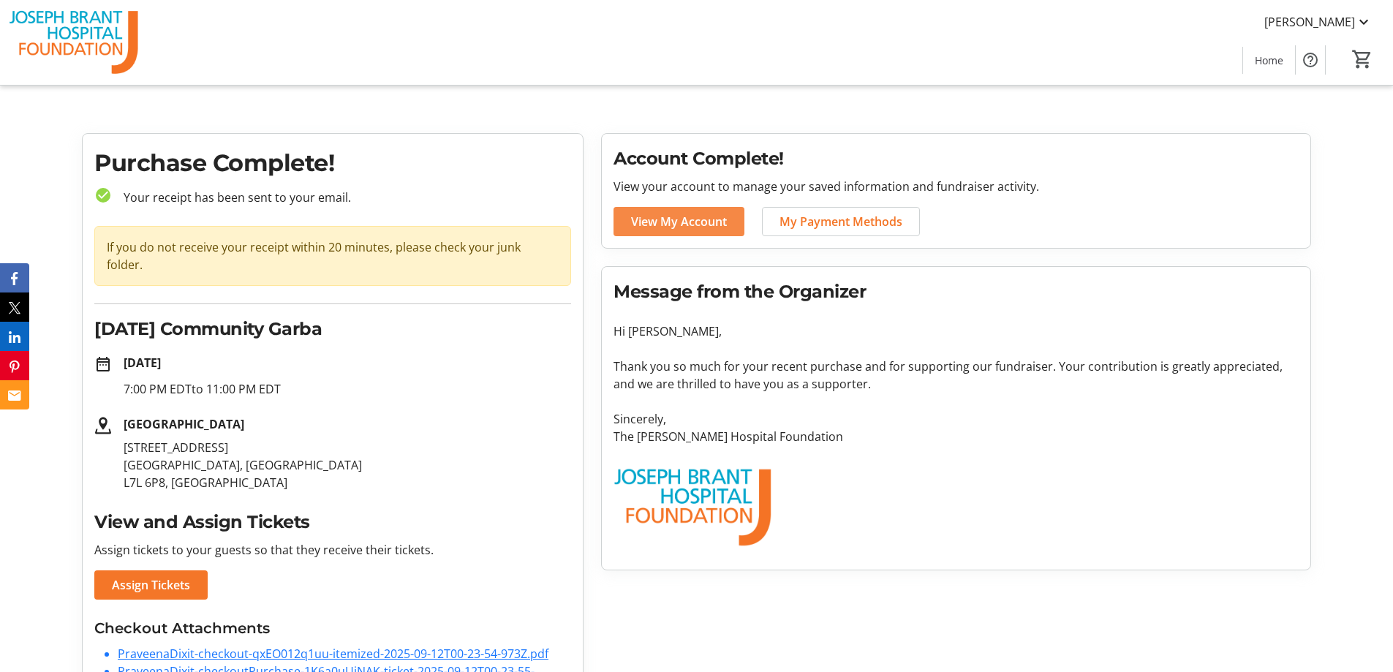
click at [656, 235] on span at bounding box center [679, 221] width 131 height 35
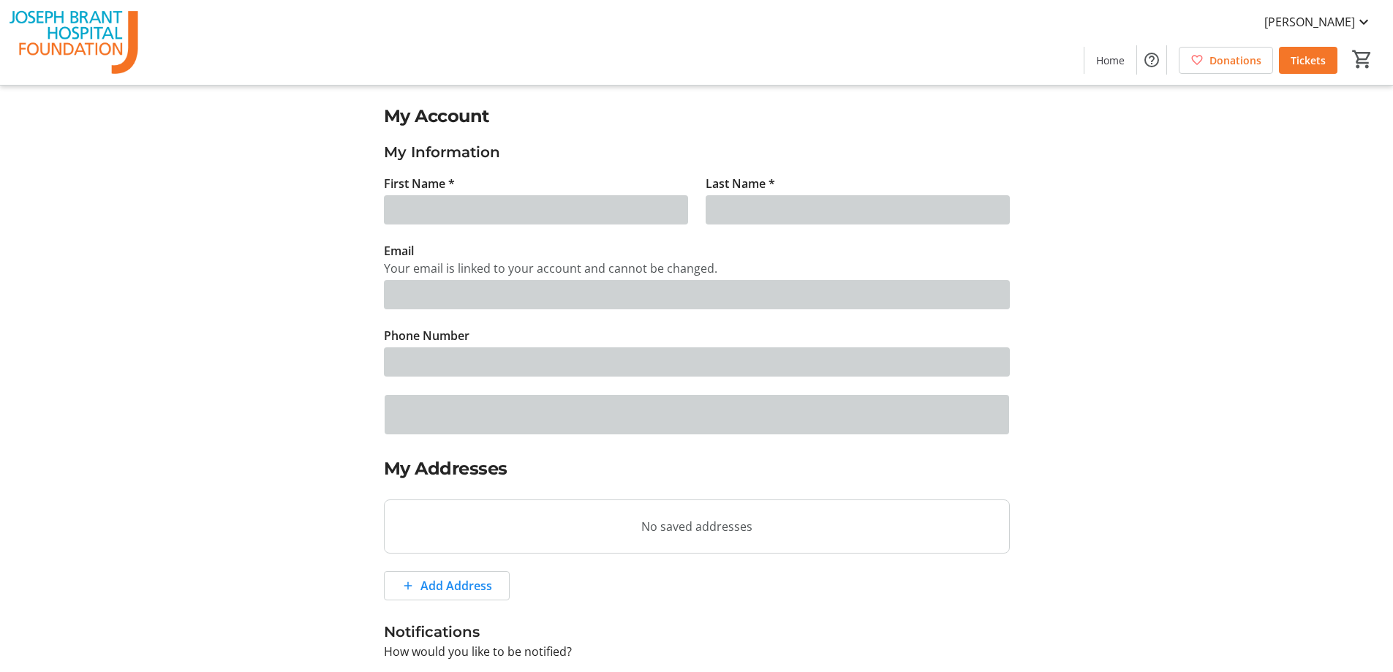
type input "[PERSON_NAME]"
type input "Dixit"
type input "[EMAIL_ADDRESS][DOMAIN_NAME]"
type input "[PHONE_NUMBER]"
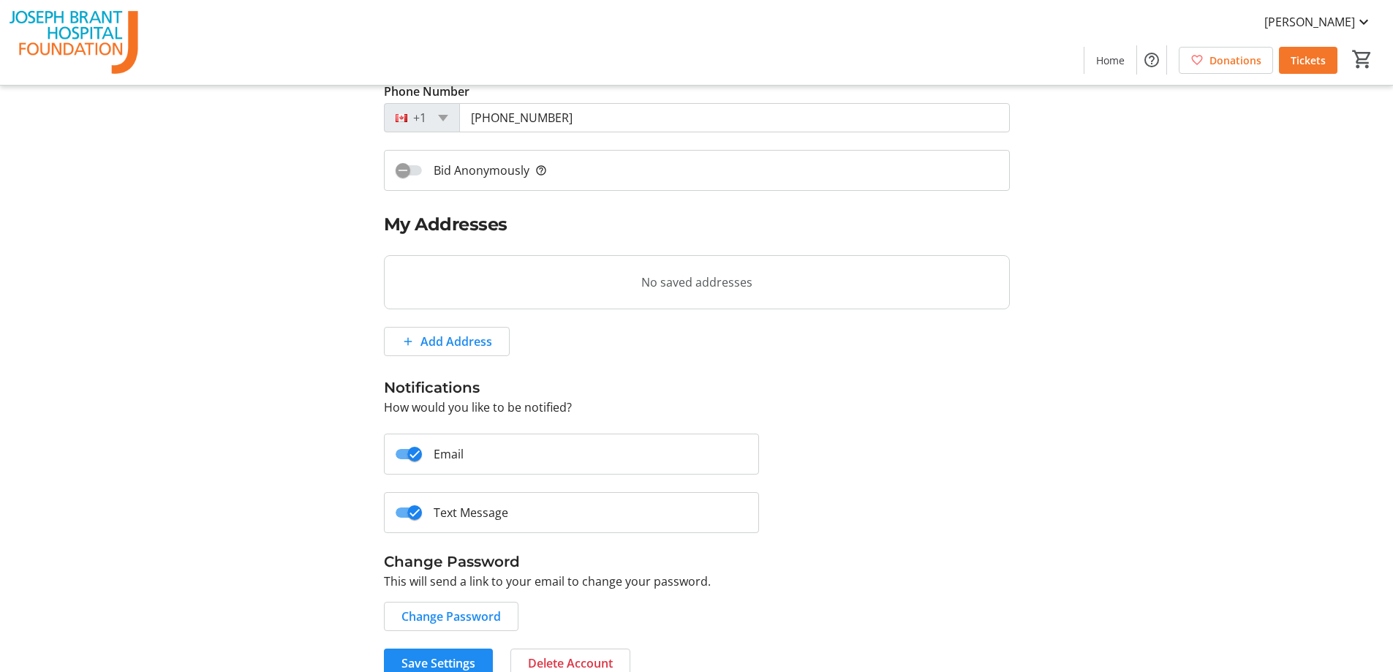
scroll to position [268, 0]
